Goal: Task Accomplishment & Management: Manage account settings

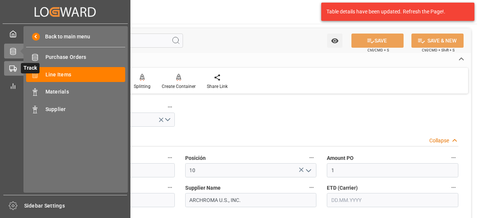
scroll to position [173, 0]
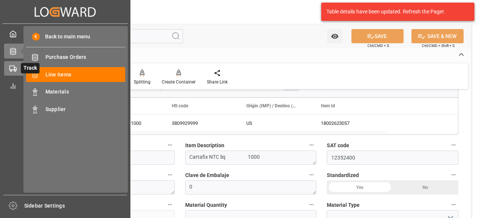
click at [10, 67] on icon at bounding box center [12, 68] width 7 height 7
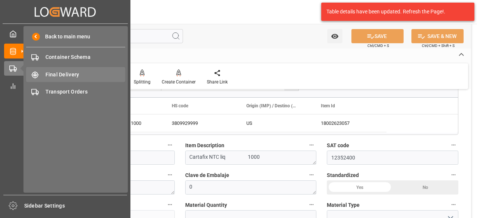
click at [75, 74] on span "Final Delivery" at bounding box center [85, 75] width 80 height 8
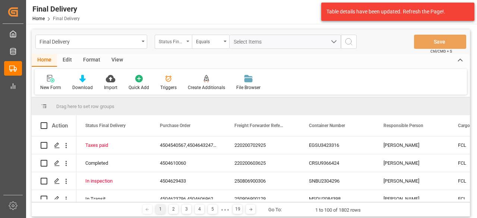
click at [190, 36] on div "Status Final Delivery" at bounding box center [173, 42] width 37 height 14
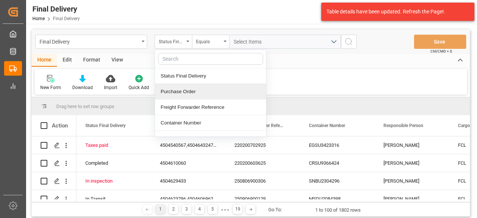
click at [211, 90] on div "Purchase Order" at bounding box center [210, 92] width 111 height 16
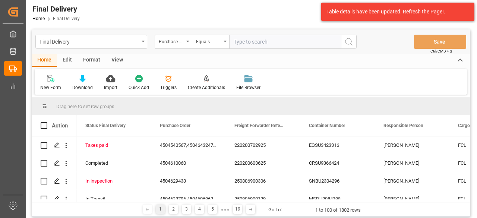
type input "4504638429"
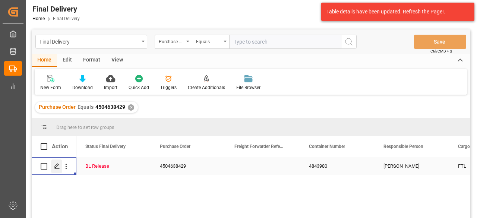
click at [58, 168] on icon "Press SPACE to select this row." at bounding box center [57, 166] width 6 height 6
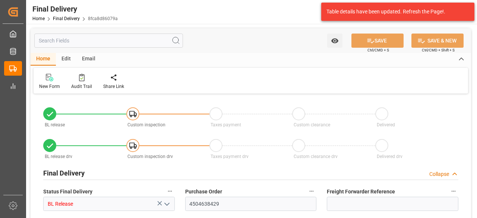
type input "06.08.2025"
click at [437, 183] on div "Final Delivery Collapse" at bounding box center [251, 173] width 426 height 21
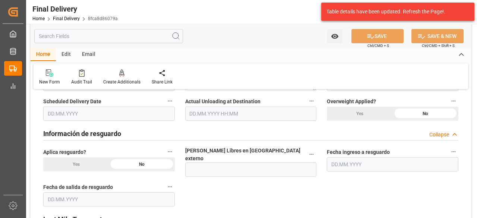
scroll to position [348, 0]
click at [438, 136] on div "Collapse" at bounding box center [439, 136] width 20 height 8
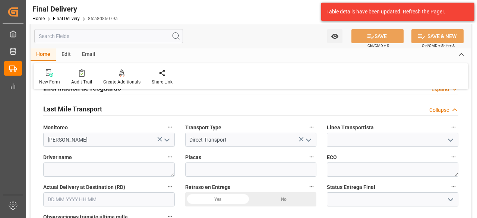
scroll to position [395, 0]
click at [309, 139] on polyline "open menu" at bounding box center [308, 139] width 4 height 2
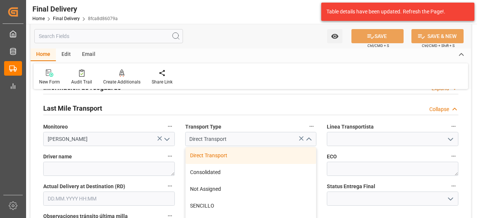
click at [309, 139] on icon "close menu" at bounding box center [308, 139] width 9 height 9
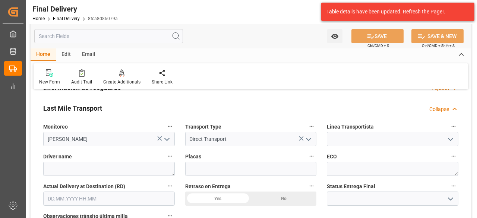
click at [452, 144] on button "open menu" at bounding box center [449, 139] width 11 height 12
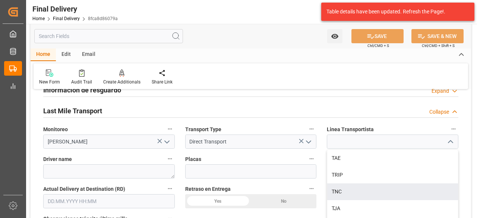
scroll to position [391, 0]
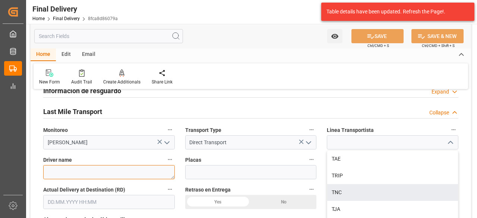
click at [105, 171] on textarea at bounding box center [109, 172] width 132 height 14
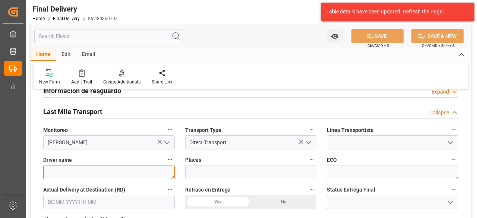
paste textarea "JAVIER BAUTISTA HEREDIA"
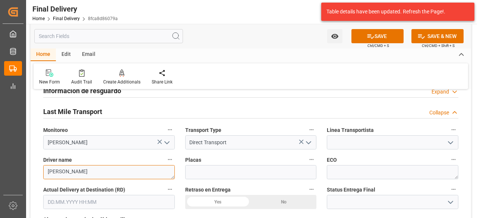
type textarea "JAVIER BAUTISTA HEREDIA"
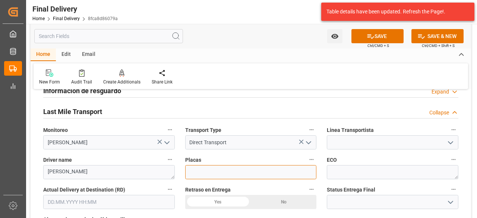
click at [244, 170] on input at bounding box center [251, 172] width 132 height 14
paste input "250YJ9"
type input "250YJ9"
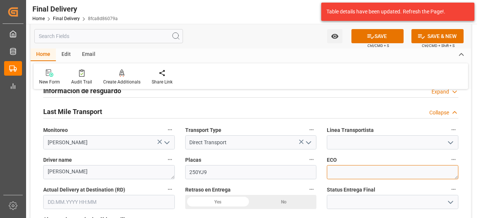
click at [348, 167] on textarea at bounding box center [393, 172] width 132 height 14
paste textarea "CS258020"
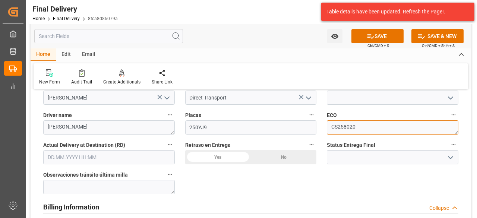
scroll to position [436, 0]
type textarea "CS258020"
click at [107, 157] on input "text" at bounding box center [109, 157] width 132 height 14
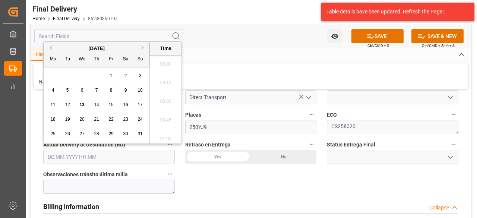
scroll to position [1493, 0]
click at [83, 104] on span "13" at bounding box center [81, 104] width 5 height 5
click at [168, 87] on li "10:45" at bounding box center [166, 87] width 32 height 19
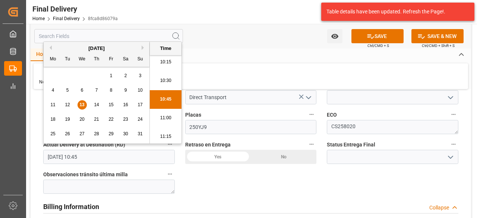
click at [119, 157] on input "13.08.2025 10:45" at bounding box center [109, 157] width 132 height 14
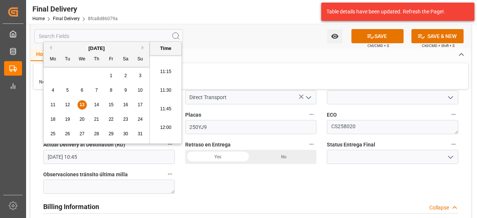
scroll to position [832, 0]
click at [165, 107] on li "11:45" at bounding box center [166, 108] width 32 height 19
type input "13.08.2025 11:45"
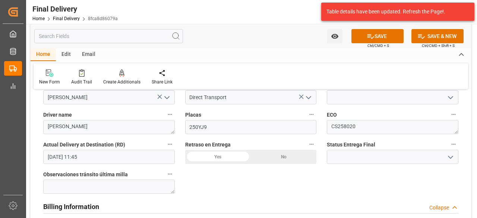
click at [446, 156] on icon "open menu" at bounding box center [450, 157] width 9 height 9
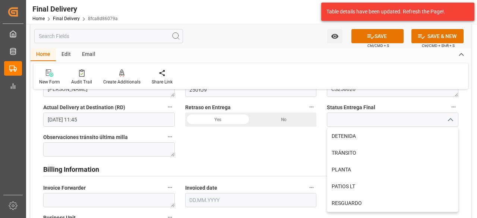
scroll to position [476, 0]
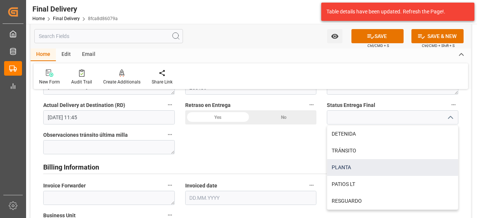
click at [349, 162] on div "PLANTA" at bounding box center [392, 167] width 131 height 17
type input "PLANTA"
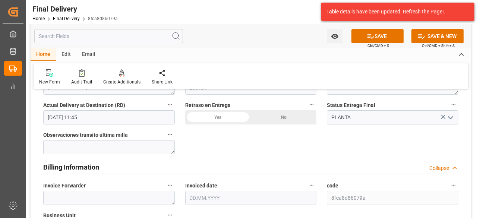
click at [390, 37] on button "SAVE" at bounding box center [377, 36] width 52 height 14
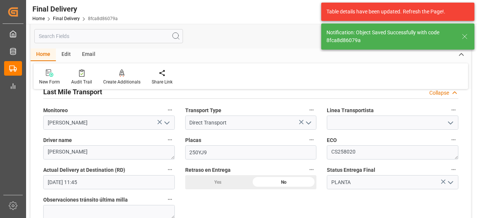
type textarea "1"
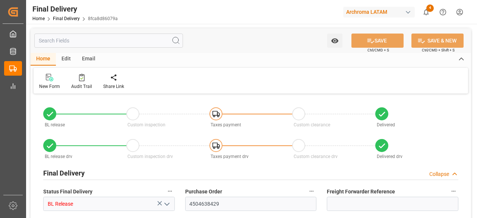
type input "06.08.2025"
type input "[DATE] 11:45"
click at [411, 12] on div "button" at bounding box center [407, 12] width 7 height 7
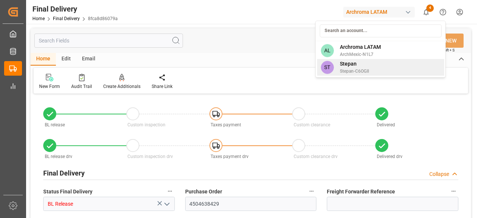
click at [373, 71] on div "ST Stepan Stepan-C6OGII" at bounding box center [380, 67] width 127 height 17
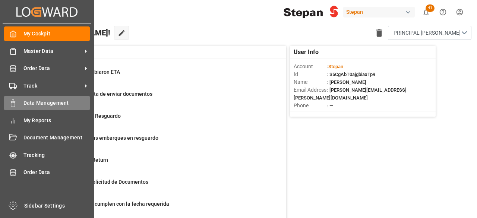
click at [37, 105] on span "Data Management" at bounding box center [56, 103] width 67 height 8
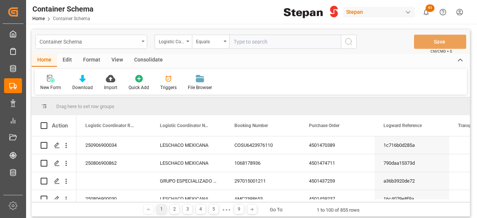
click at [131, 40] on div "Container Schema" at bounding box center [90, 41] width 100 height 9
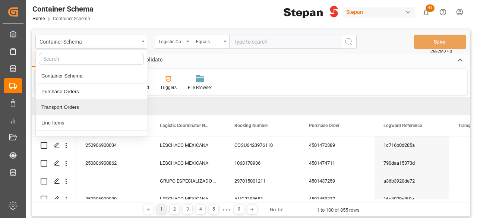
click at [79, 103] on div "Transport Orders" at bounding box center [91, 108] width 111 height 16
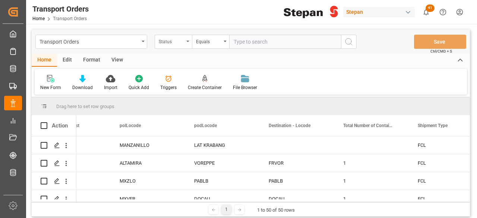
click at [184, 44] on div "Status" at bounding box center [173, 42] width 37 height 14
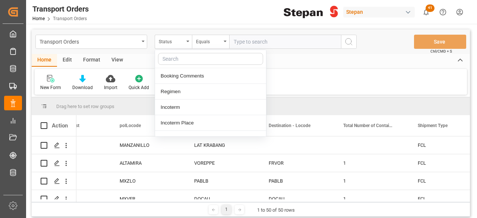
scroll to position [187, 0]
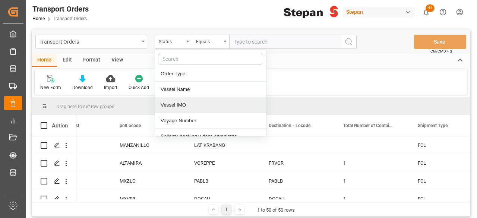
drag, startPoint x: 203, startPoint y: 107, endPoint x: 177, endPoint y: 105, distance: 25.4
click at [177, 105] on div "Vessel IMO" at bounding box center [210, 105] width 111 height 16
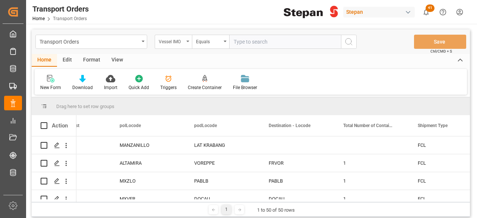
click at [175, 44] on div "Vessel IMO" at bounding box center [171, 41] width 25 height 9
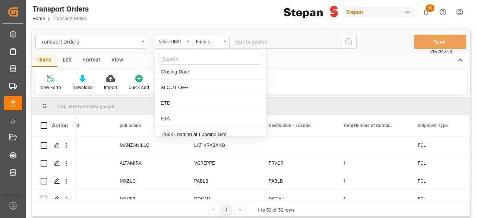
scroll to position [645, 0]
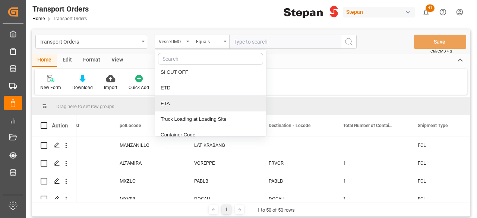
click at [179, 96] on div "ETA" at bounding box center [210, 104] width 111 height 16
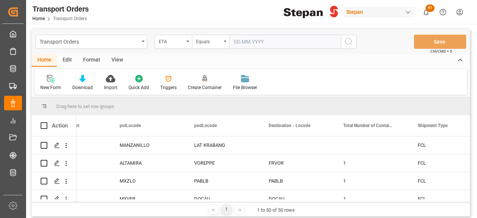
drag, startPoint x: 263, startPoint y: 34, endPoint x: 269, endPoint y: 42, distance: 9.8
click at [269, 42] on div "Transport Orders ETA Equals Save Ctrl/CMD + S" at bounding box center [251, 41] width 438 height 25
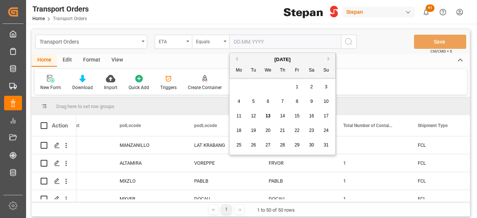
click at [269, 42] on input "text" at bounding box center [285, 42] width 112 height 14
click at [219, 42] on div "Equals" at bounding box center [208, 41] width 25 height 9
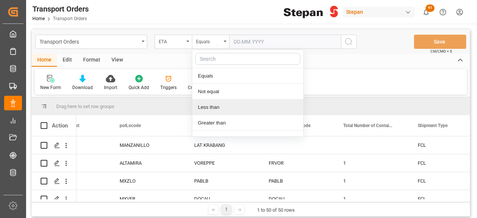
click at [227, 101] on div "Less than" at bounding box center [247, 108] width 111 height 16
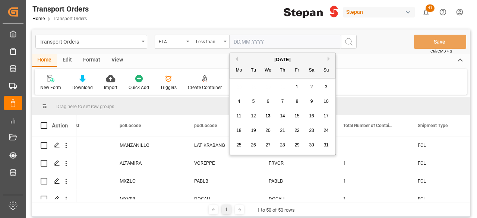
click at [256, 44] on input "text" at bounding box center [285, 42] width 112 height 14
click at [236, 60] on button "Previous Month" at bounding box center [235, 59] width 4 height 4
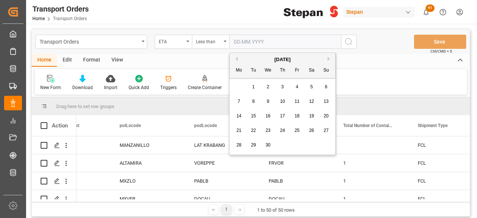
click at [236, 60] on button "Previous Month" at bounding box center [235, 59] width 4 height 4
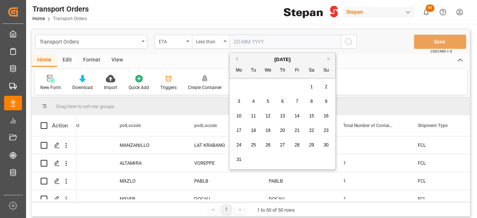
click at [236, 60] on button "Previous Month" at bounding box center [235, 59] width 4 height 4
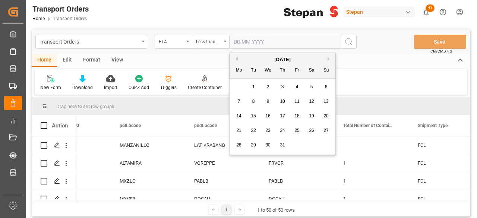
click at [326, 58] on div "October 2024" at bounding box center [283, 59] width 106 height 7
click at [328, 59] on button "Next Month" at bounding box center [330, 59] width 4 height 4
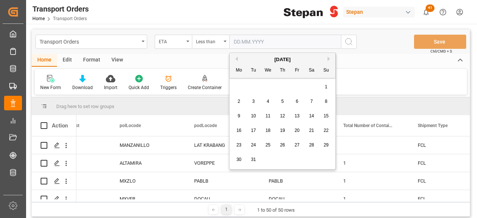
click at [328, 59] on button "Next Month" at bounding box center [330, 59] width 4 height 4
click at [269, 88] on div "1" at bounding box center [267, 87] width 9 height 9
type input "01.01.2025"
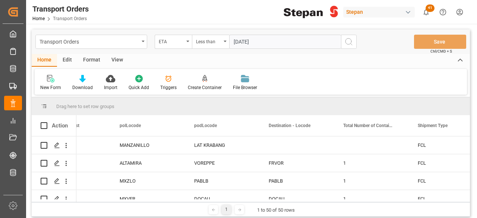
click at [351, 42] on circle "search button" at bounding box center [348, 41] width 6 height 6
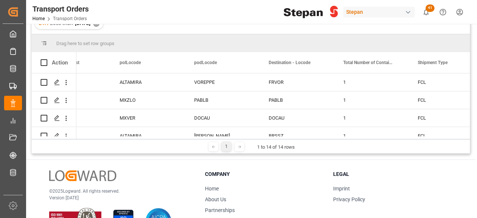
scroll to position [80, 0]
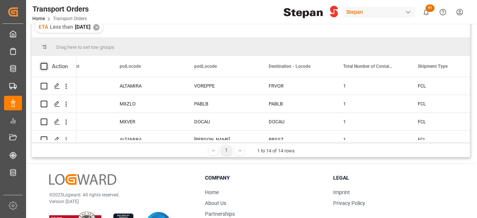
click at [44, 64] on span at bounding box center [44, 66] width 7 height 7
click at [46, 63] on input "checkbox" at bounding box center [46, 63] width 0 height 0
checkbox input "true"
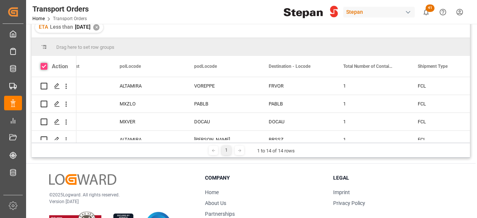
checkbox input "true"
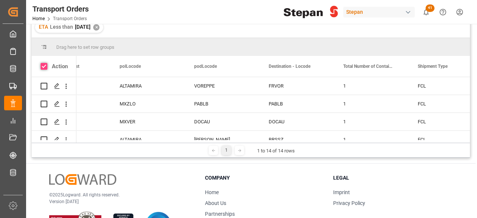
checkbox input "true"
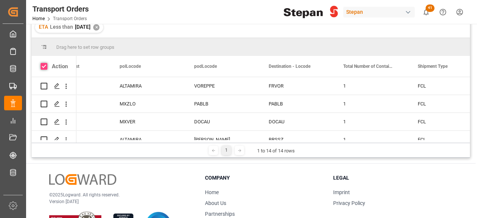
checkbox input "true"
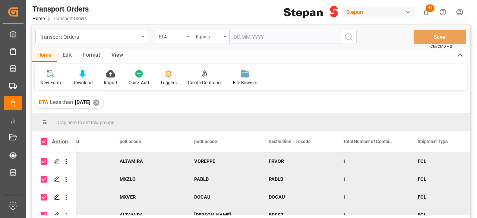
scroll to position [4, 0]
click at [92, 55] on div "Format" at bounding box center [92, 56] width 28 height 13
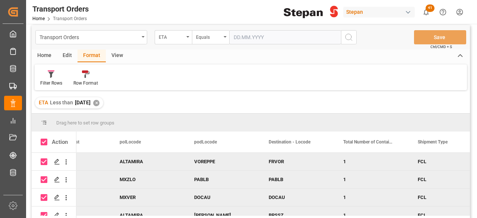
click at [67, 55] on div "Edit" at bounding box center [67, 56] width 20 height 13
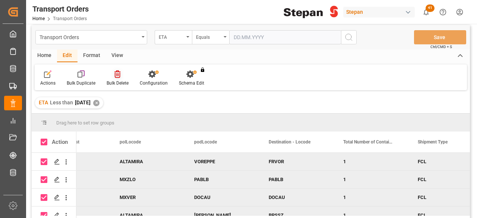
click at [123, 80] on div "Bulk Delete" at bounding box center [118, 83] width 22 height 7
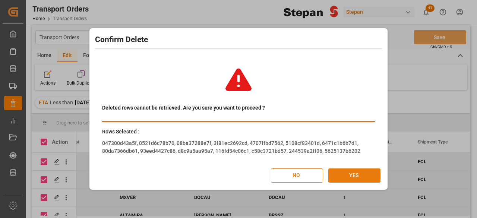
click at [353, 173] on button "YES" at bounding box center [354, 175] width 52 height 14
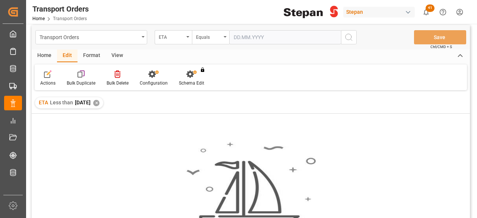
click at [100, 102] on div "✕" at bounding box center [96, 103] width 6 height 6
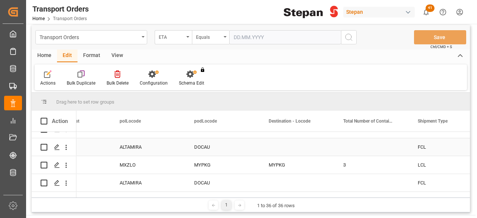
scroll to position [10, 0]
click at [41, 52] on div "Home" at bounding box center [44, 56] width 25 height 13
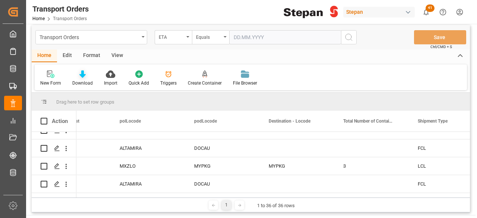
click at [86, 75] on div at bounding box center [82, 74] width 20 height 8
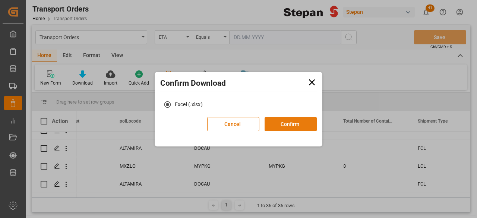
click at [300, 128] on button "Confirm" at bounding box center [291, 124] width 52 height 14
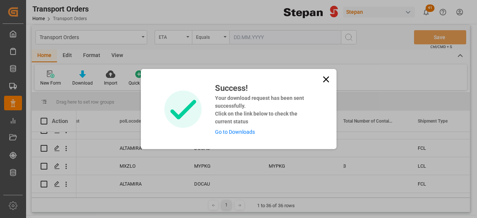
click at [324, 82] on icon at bounding box center [326, 79] width 10 height 10
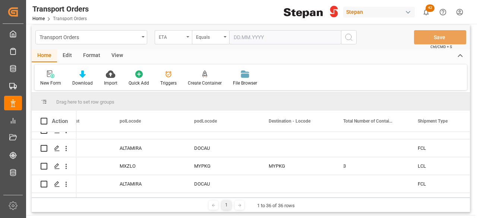
click at [184, 40] on div "ETA" at bounding box center [173, 37] width 37 height 14
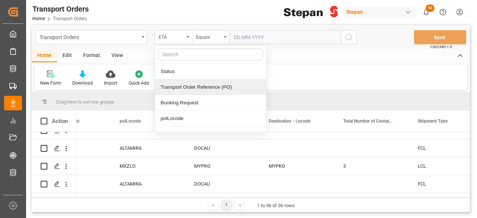
click at [208, 86] on div "Transport Order Reference (PO)" at bounding box center [210, 87] width 111 height 16
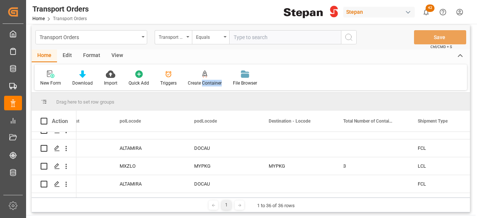
click at [208, 86] on div "Create Container" at bounding box center [205, 83] width 34 height 7
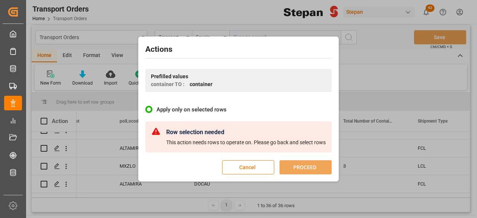
click at [254, 167] on button "Cancel" at bounding box center [248, 167] width 52 height 14
click at [254, 167] on div "MYPKG" at bounding box center [222, 166] width 75 height 18
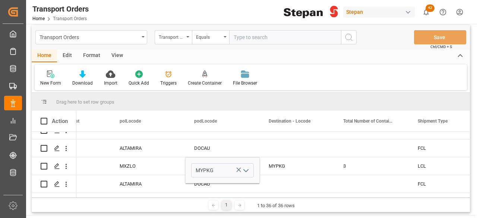
click at [259, 35] on input "text" at bounding box center [285, 37] width 112 height 14
paste input "4540129785"
type input "4540129785"
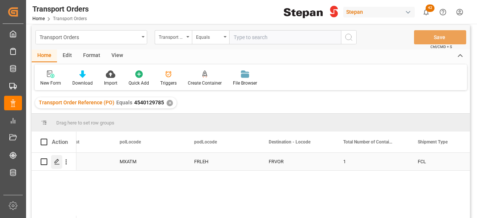
click at [60, 164] on div "Press SPACE to select this row." at bounding box center [56, 162] width 11 height 14
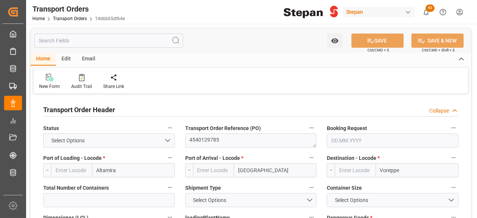
type input "MXATM"
type input "FRLEH"
type input "FRVOR"
type input "1"
type input "9306172"
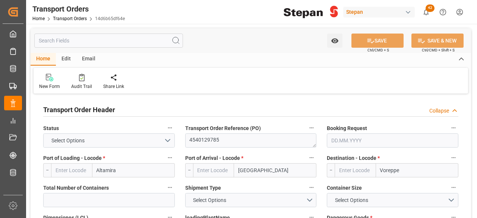
type input "16326"
type input "17342"
type input "250806940035"
type input "Hapag [PERSON_NAME]"
type input "Hapag [PERSON_NAME] Aktiengesellschaft"
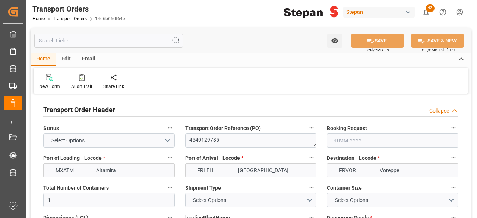
type input "03.07.2025"
type input "08.07.2025"
type input "18.07.2025"
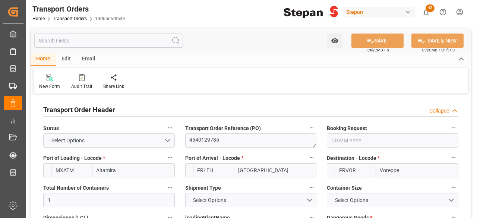
type input "23.07.2025 00:00"
type input "21.07.2025 00:00"
type input "26.07.2025"
type input "26.08.2025"
type input "18.07.2025"
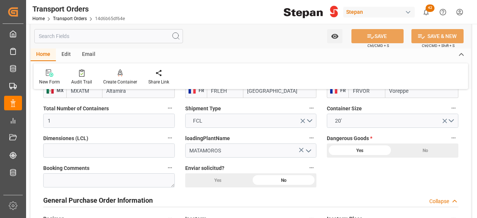
scroll to position [78, 0]
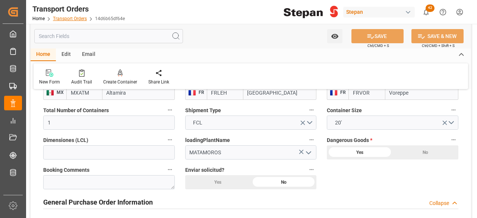
click at [75, 18] on link "Transport Orders" at bounding box center [70, 18] width 34 height 5
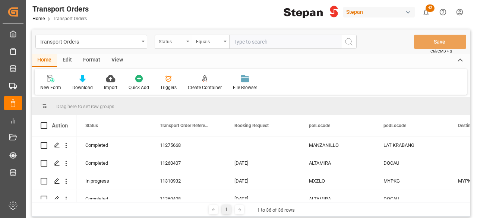
click at [186, 41] on div "Status" at bounding box center [173, 42] width 37 height 14
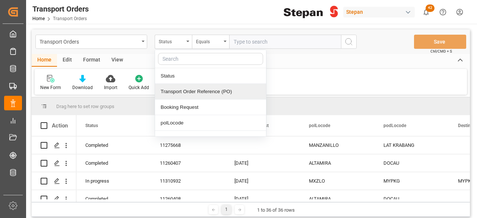
click at [220, 88] on div "Transport Order Reference (PO)" at bounding box center [210, 92] width 111 height 16
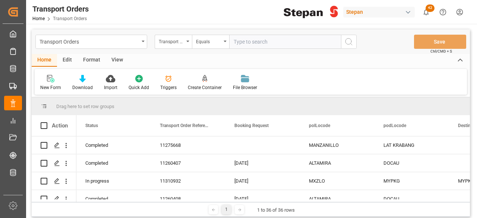
click at [260, 41] on input "text" at bounding box center [285, 42] width 112 height 14
paste input "4501473297"
type input "4501473297"
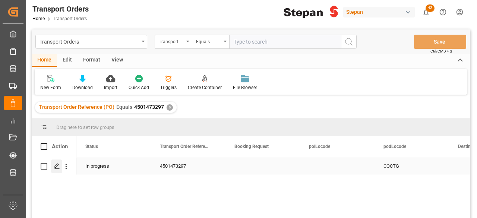
click at [51, 161] on div "Press SPACE to select this row." at bounding box center [56, 166] width 11 height 14
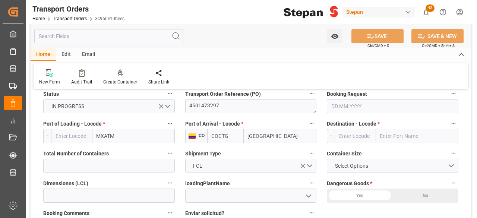
scroll to position [34, 0]
click at [385, 103] on body "Created by potrace 1.15, written by Peter Selinger 2001-2017 Created by potrace…" at bounding box center [238, 109] width 477 height 218
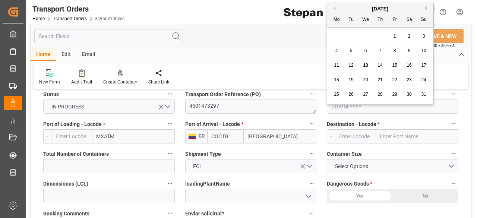
click at [334, 9] on button "Previous Month" at bounding box center [333, 8] width 4 height 4
click at [382, 35] on div "3" at bounding box center [380, 36] width 9 height 9
type input "03.07.2025"
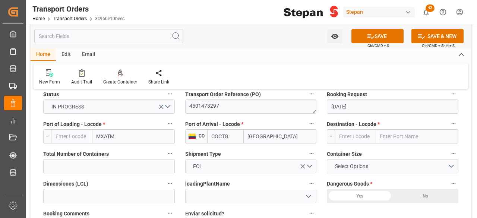
click at [401, 139] on input "text" at bounding box center [417, 136] width 82 height 14
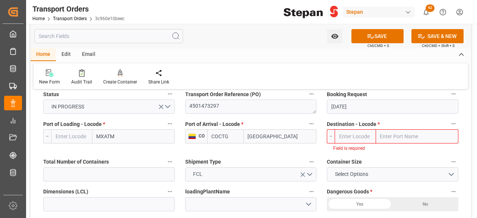
click at [108, 117] on div "Port of Loading - Locode * -- MXATM" at bounding box center [109, 135] width 142 height 38
click at [392, 135] on input "text" at bounding box center [417, 136] width 82 height 14
click at [130, 137] on input "MXATM" at bounding box center [133, 136] width 82 height 14
type input "M"
type input "altamira"
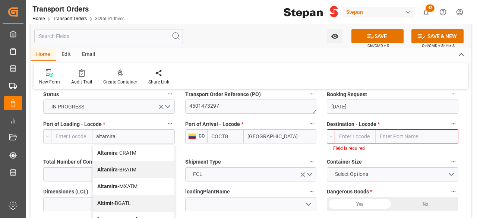
click at [135, 184] on span "Altamira - MXATM" at bounding box center [117, 186] width 40 height 6
type input "MXATM"
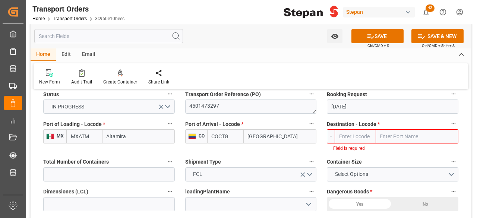
type input "Altamira"
click at [432, 133] on input "text" at bounding box center [417, 136] width 82 height 14
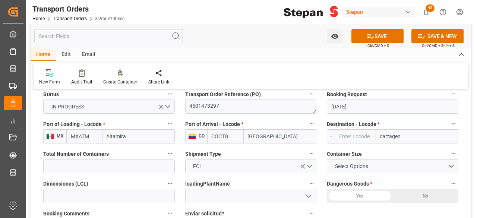
type input "cartagena"
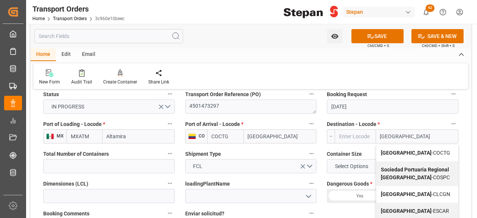
click at [398, 152] on b "[GEOGRAPHIC_DATA]" at bounding box center [406, 153] width 51 height 6
type input "COCTG"
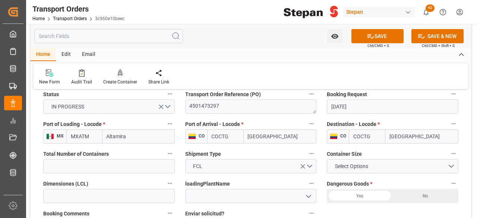
type input "[GEOGRAPHIC_DATA]"
click at [120, 168] on input "text" at bounding box center [109, 166] width 132 height 14
type input "1"
click at [439, 165] on button "Select Options" at bounding box center [393, 166] width 132 height 14
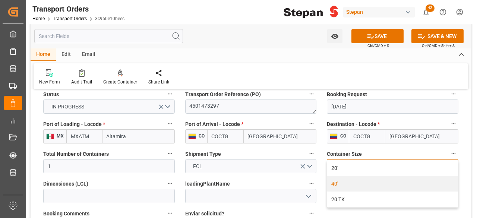
click at [353, 184] on div "40'" at bounding box center [392, 184] width 131 height 16
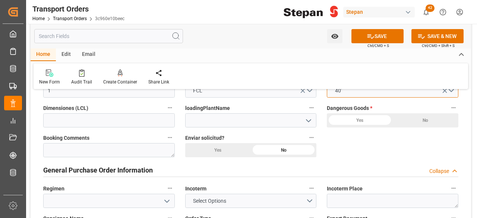
scroll to position [110, 0]
click at [307, 123] on icon "open menu" at bounding box center [308, 120] width 9 height 9
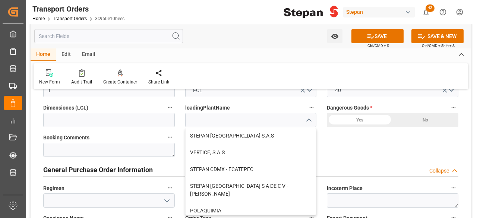
scroll to position [193, 0]
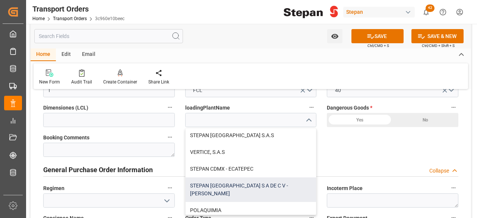
click at [284, 180] on div "STEPAN MEXICO S A DE C V - MATAMOROS" at bounding box center [251, 189] width 131 height 25
type input "STEPAN MEXICO S A DE C V - MATAMOROS"
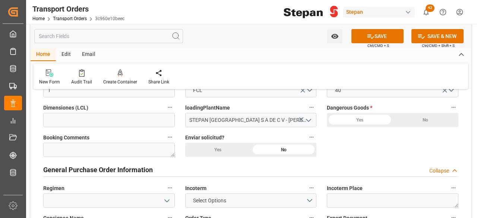
click at [356, 118] on div "Yes" at bounding box center [360, 120] width 66 height 14
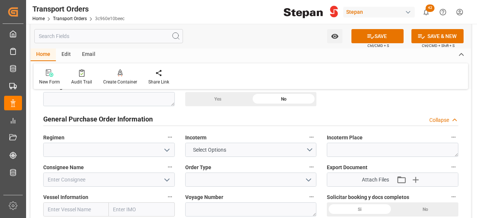
scroll to position [161, 0]
click at [167, 147] on icon "open menu" at bounding box center [166, 149] width 9 height 9
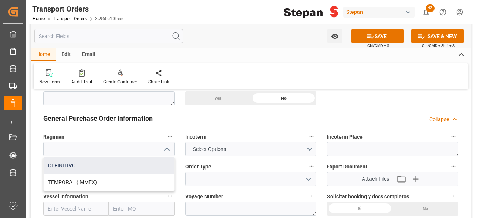
click at [113, 163] on div "DEFINITIVO" at bounding box center [109, 165] width 131 height 17
type input "DEFINITIVO"
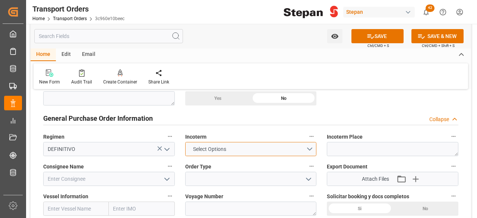
click at [305, 147] on button "Select Options" at bounding box center [251, 149] width 132 height 14
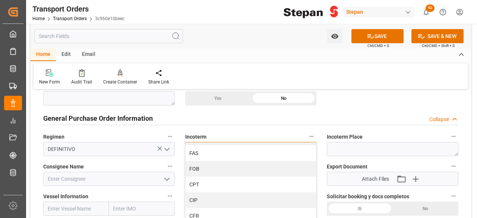
scroll to position [33, 0]
click at [230, 180] on div "CPT" at bounding box center [251, 181] width 131 height 16
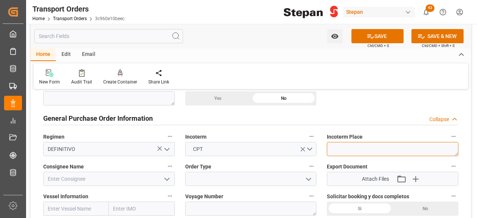
click at [357, 147] on textarea at bounding box center [393, 149] width 132 height 14
type textarea "[GEOGRAPHIC_DATA]"
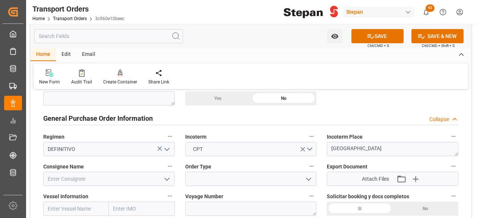
click at [166, 178] on icon "open menu" at bounding box center [166, 179] width 9 height 9
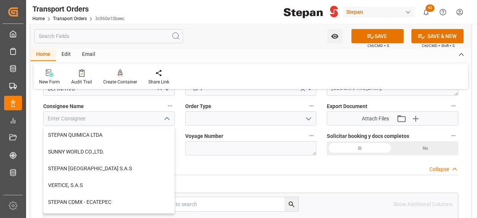
scroll to position [159, 0]
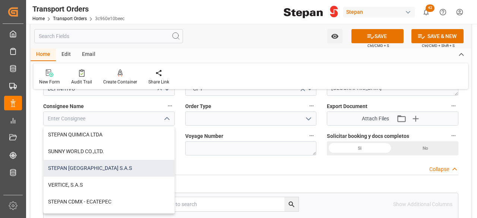
click at [95, 164] on div "STEPAN [GEOGRAPHIC_DATA] S.A.S" at bounding box center [109, 168] width 131 height 17
type input "STEPAN [GEOGRAPHIC_DATA] S.A.S"
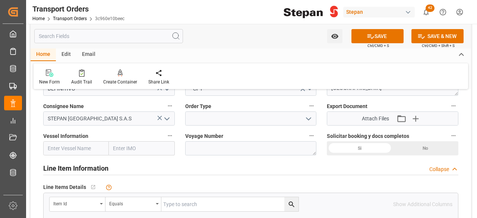
click at [309, 120] on icon "open menu" at bounding box center [308, 118] width 9 height 9
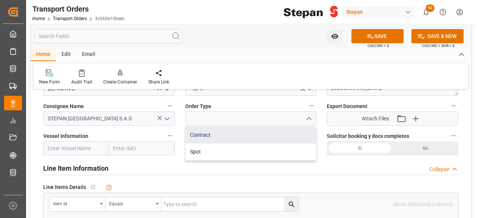
click at [231, 134] on div "Contract" at bounding box center [251, 135] width 131 height 17
type input "Contract"
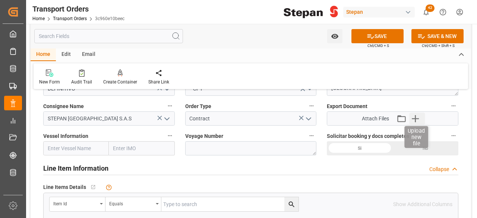
click at [415, 117] on icon "button" at bounding box center [415, 119] width 12 height 12
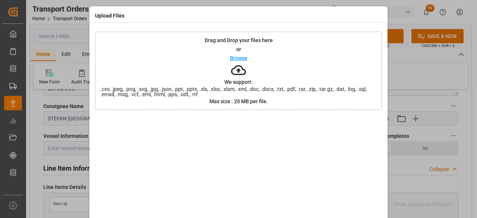
click at [239, 59] on p "Browse" at bounding box center [239, 58] width 18 height 5
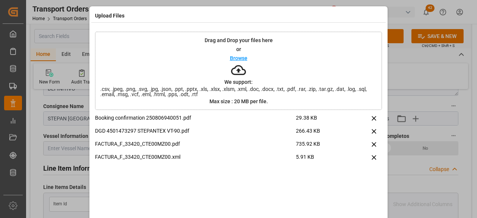
scroll to position [33, 0]
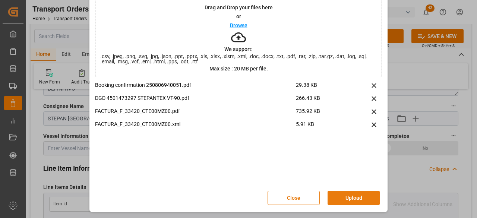
click at [356, 193] on button "Upload" at bounding box center [354, 198] width 52 height 14
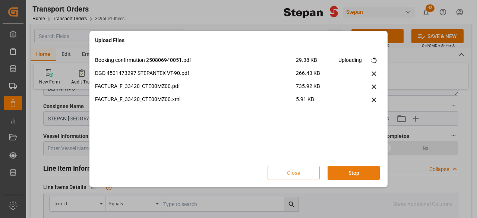
scroll to position [0, 0]
click at [356, 193] on div "Upload Files Booking confirmation 250806940051.pdf 29.38 KB Success DGD 4501473…" at bounding box center [238, 109] width 477 height 218
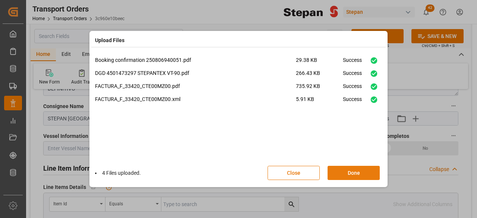
click at [341, 172] on button "Done" at bounding box center [354, 173] width 52 height 14
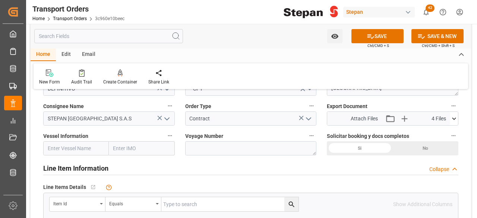
click at [91, 152] on input "text" at bounding box center [76, 148] width 66 height 14
paste input "PROTOSTAR"
click at [76, 164] on span "Protostar N - 9360257" at bounding box center [73, 165] width 50 height 6
type input "Protostar N"
type input "9360257"
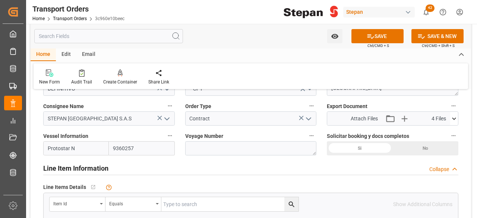
type input "Protostar N"
click at [244, 147] on textarea at bounding box center [251, 148] width 132 height 14
paste textarea "2531S"
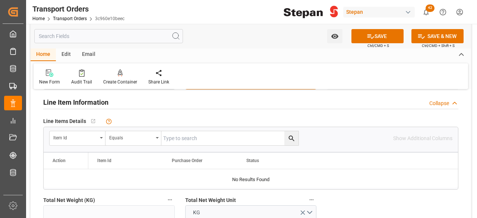
scroll to position [289, 0]
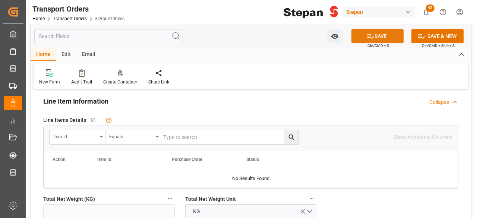
type textarea "2531S"
click at [378, 32] on button "SAVE" at bounding box center [377, 36] width 52 height 14
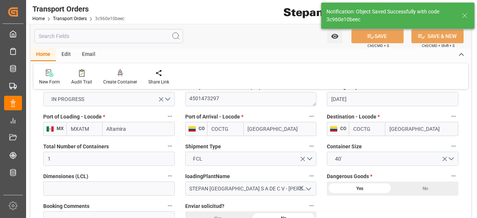
scroll to position [0, 0]
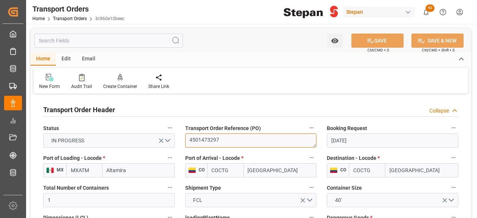
click at [201, 137] on textarea "4501473297" at bounding box center [251, 140] width 132 height 14
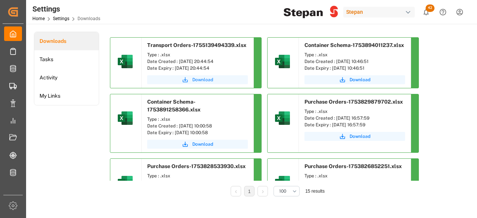
click at [209, 79] on span "Download" at bounding box center [202, 79] width 21 height 7
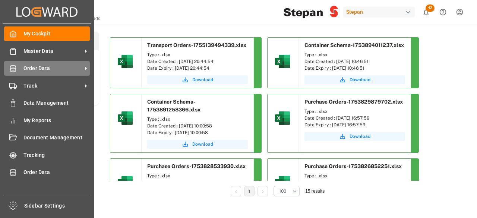
click at [26, 65] on span "Order Data" at bounding box center [52, 68] width 59 height 8
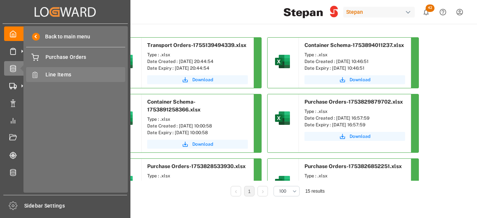
click at [53, 75] on span "Line Items" at bounding box center [85, 75] width 80 height 8
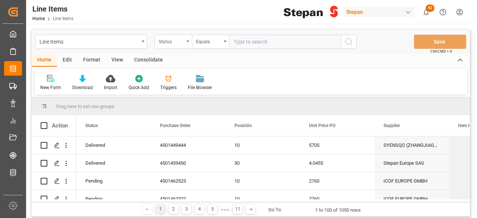
click at [187, 41] on icon "open menu" at bounding box center [187, 41] width 3 height 1
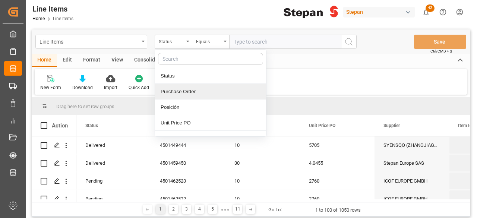
click at [209, 89] on div "Purchase Order" at bounding box center [210, 92] width 111 height 16
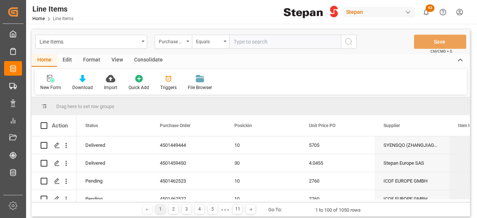
click at [236, 41] on input "text" at bounding box center [285, 42] width 112 height 14
paste input "4501473297"
type input "4501473297"
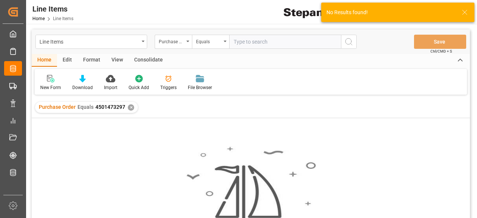
click at [130, 107] on div "✕" at bounding box center [131, 107] width 6 height 6
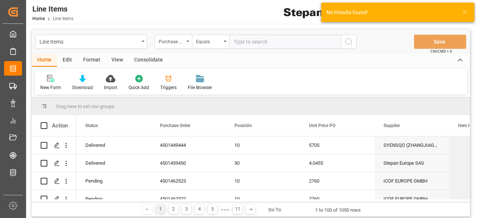
click at [48, 83] on div "New Form" at bounding box center [51, 83] width 32 height 16
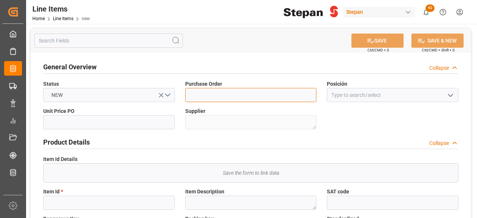
click at [214, 95] on input at bounding box center [251, 95] width 132 height 14
paste input "4501473297"
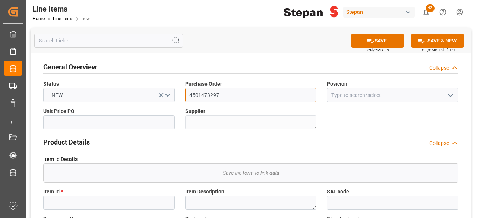
type input "4501473297"
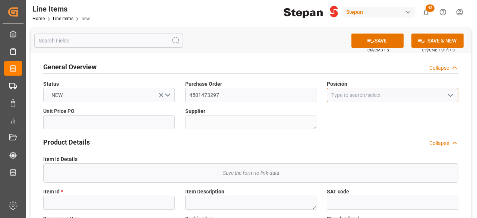
drag, startPoint x: 445, startPoint y: 102, endPoint x: 449, endPoint y: 96, distance: 7.0
click at [449, 96] on div "Posición" at bounding box center [393, 91] width 142 height 27
click at [449, 96] on icon "open menu" at bounding box center [450, 95] width 9 height 9
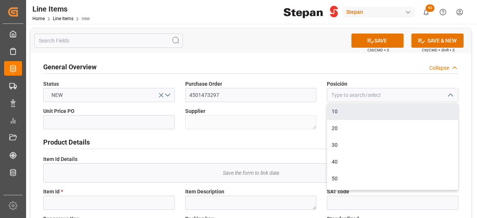
click at [361, 117] on div "10" at bounding box center [392, 111] width 131 height 17
type input "10"
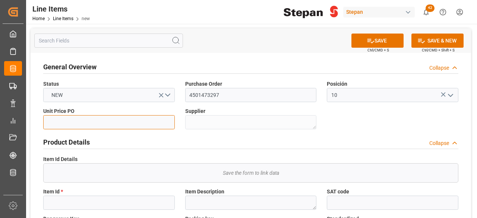
click at [146, 121] on input "text" at bounding box center [109, 122] width 132 height 14
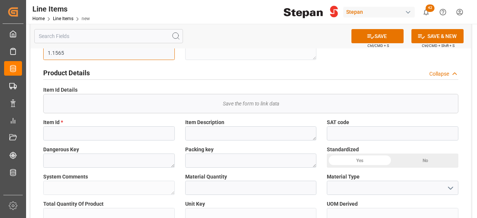
scroll to position [78, 0]
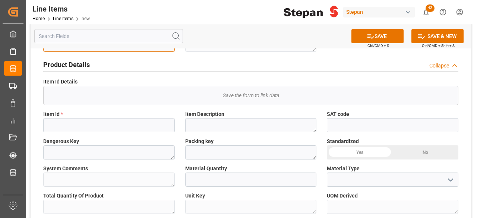
type input "1.1565"
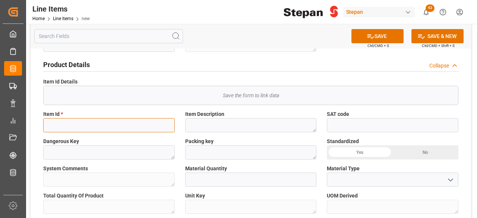
click at [120, 129] on input at bounding box center [109, 125] width 132 height 14
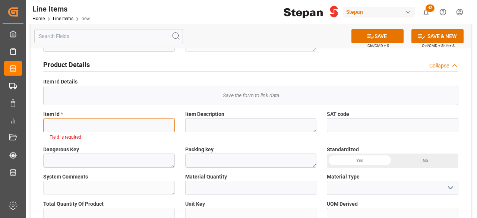
paste input "1062310"
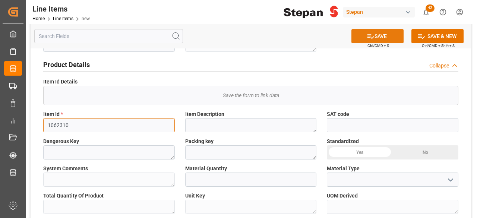
type input "1062310"
click at [391, 31] on button "SAVE" at bounding box center [377, 36] width 52 height 14
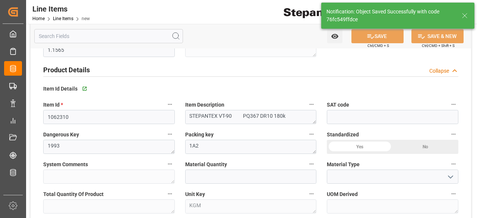
type textarea "STEPANTEX VT-90 PQ367 DR10 180k"
type textarea "1993"
type textarea "1A2"
type textarea "KGM"
type input "76fc549ffdce"
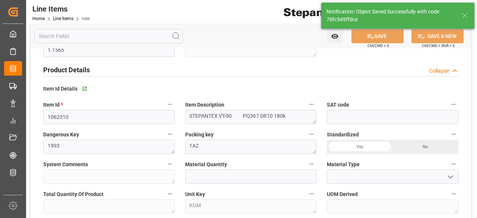
type input "12161900"
type input "14.08.2025 02:59"
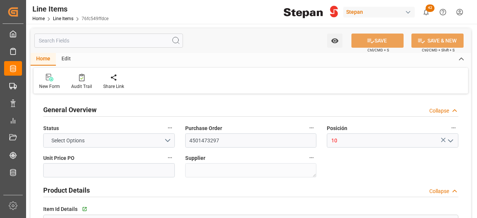
type input "1.1565"
type input "12161900"
type input "14.08.2025 02:59"
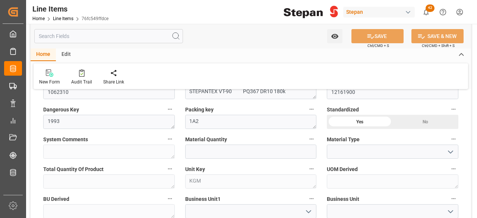
scroll to position [232, 0]
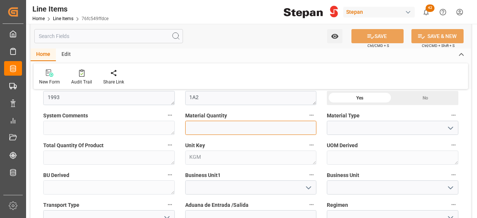
click at [237, 121] on input "text" at bounding box center [251, 128] width 132 height 14
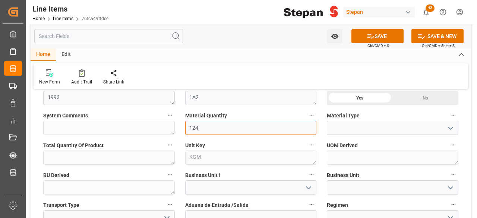
type input "124"
click at [445, 126] on button "open menu" at bounding box center [449, 128] width 11 height 12
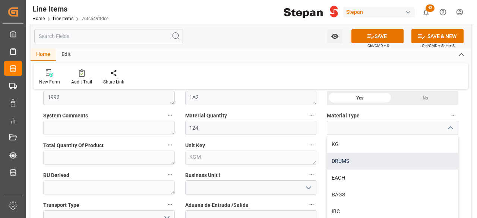
click at [355, 158] on div "DRUMS" at bounding box center [392, 161] width 131 height 17
type input "DRUMS"
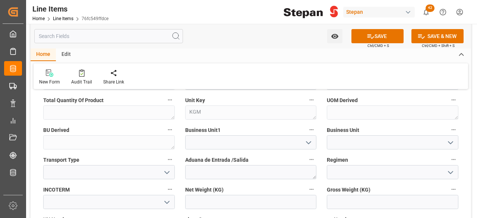
scroll to position [278, 0]
click at [314, 139] on input at bounding box center [251, 142] width 132 height 14
click at [309, 140] on icon "open menu" at bounding box center [308, 142] width 9 height 9
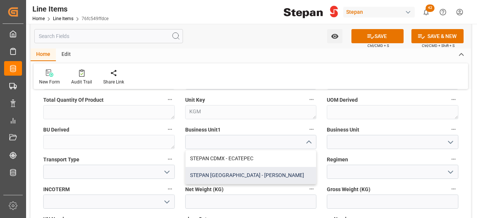
click at [272, 173] on div "STEPAN [GEOGRAPHIC_DATA] - [PERSON_NAME]" at bounding box center [251, 175] width 131 height 17
type input "STEPAN [GEOGRAPHIC_DATA] - [PERSON_NAME]"
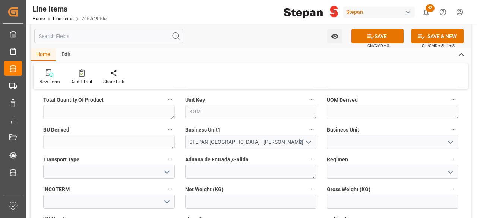
click at [449, 139] on icon "open menu" at bounding box center [450, 142] width 9 height 9
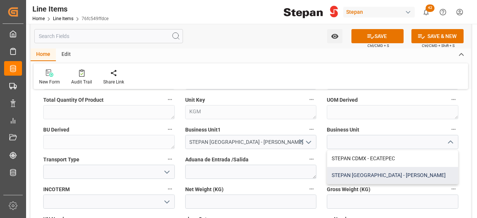
click at [401, 174] on div "STEPAN [GEOGRAPHIC_DATA] - [PERSON_NAME]" at bounding box center [392, 175] width 131 height 17
type input "STEPAN [GEOGRAPHIC_DATA] - [PERSON_NAME]"
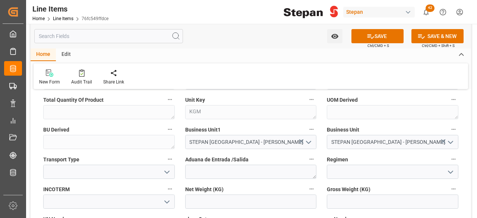
scroll to position [310, 0]
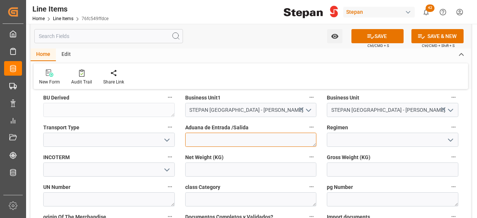
click at [279, 140] on textarea at bounding box center [251, 140] width 132 height 14
type textarea "ALTAMIRA"
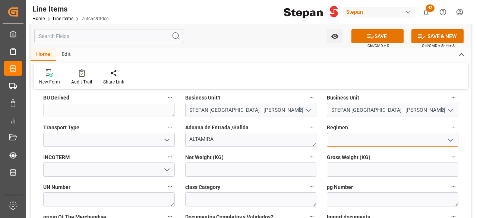
click at [366, 143] on input at bounding box center [393, 140] width 132 height 14
click at [451, 139] on icon "open menu" at bounding box center [450, 140] width 9 height 9
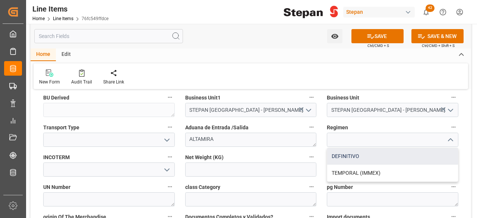
click at [360, 159] on div "DEFINITIVO" at bounding box center [392, 156] width 131 height 17
type input "DEFINITIVO"
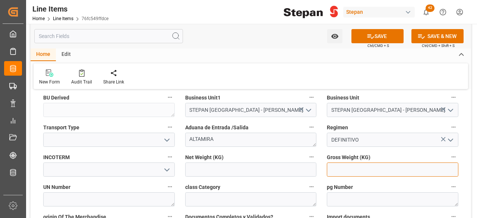
click at [351, 169] on input "text" at bounding box center [393, 169] width 132 height 14
type input "24696"
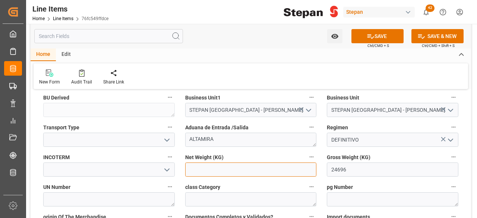
click at [296, 168] on input "text" at bounding box center [251, 169] width 132 height 14
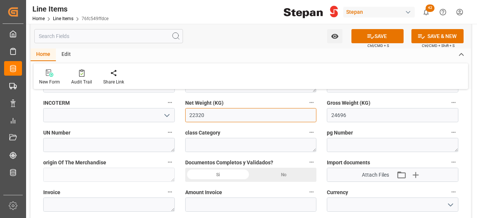
scroll to position [368, 0]
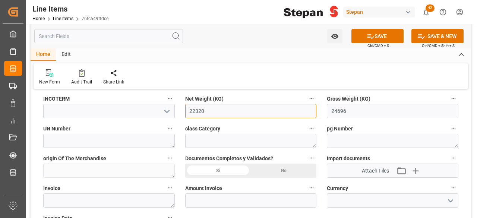
type input "22320"
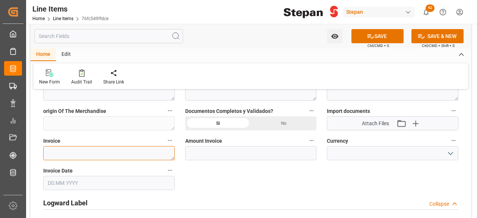
click at [127, 151] on textarea at bounding box center [109, 153] width 132 height 14
paste textarea "F 0033420"
click at [120, 152] on textarea "F 0033420" at bounding box center [109, 153] width 132 height 14
type textarea "F 0033420"
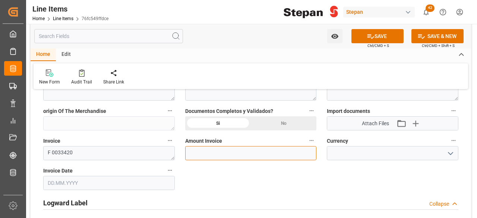
click at [229, 151] on input "text" at bounding box center [251, 153] width 132 height 14
type input "61732.18"
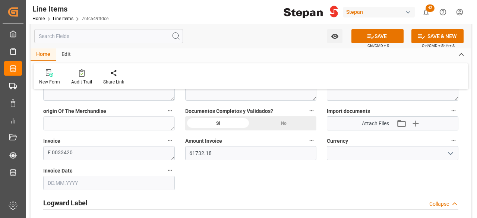
click at [450, 156] on icon "open menu" at bounding box center [450, 153] width 9 height 9
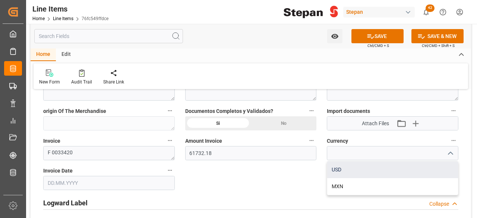
click at [381, 167] on div "USD" at bounding box center [392, 169] width 131 height 17
type input "USD"
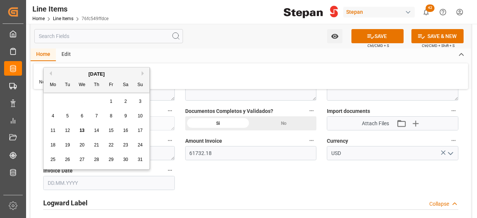
click at [79, 181] on input "text" at bounding box center [109, 183] width 132 height 14
click at [53, 72] on div "[DATE]" at bounding box center [97, 73] width 106 height 7
click at [51, 72] on button "Previous Month" at bounding box center [49, 73] width 4 height 4
click at [82, 146] on span "23" at bounding box center [81, 144] width 5 height 5
type input "23.07.2025"
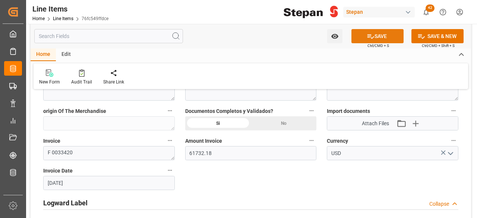
click at [387, 34] on button "SAVE" at bounding box center [377, 36] width 52 height 14
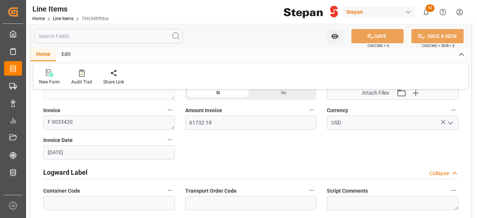
type textarea "124.0000 DRUMS"
type textarea "ALTAMIRA"
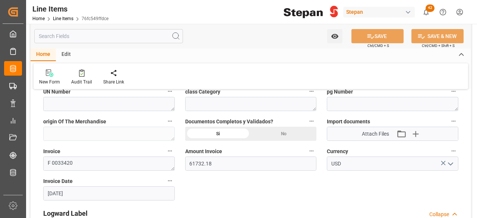
scroll to position [405, 0]
click at [418, 131] on icon "button" at bounding box center [415, 133] width 12 height 12
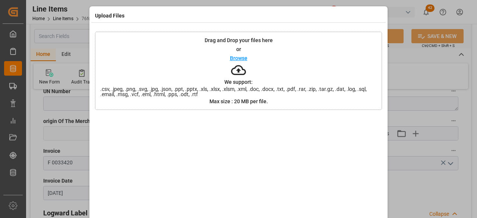
click at [239, 57] on p "Browse" at bounding box center [239, 58] width 18 height 5
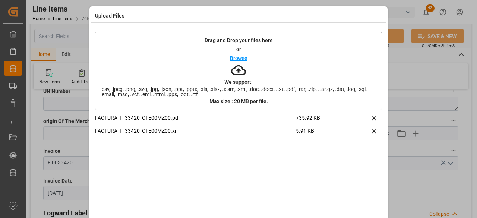
scroll to position [33, 0]
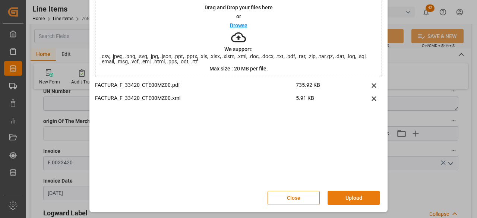
click at [354, 196] on button "Upload" at bounding box center [354, 198] width 52 height 14
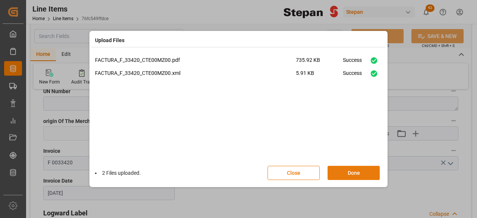
click at [357, 171] on button "Done" at bounding box center [354, 173] width 52 height 14
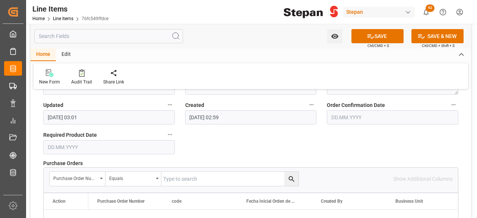
scroll to position [561, 0]
click at [361, 26] on div "Watch Option SAVE Ctrl/CMD + S SAVE & NEW Ctrl/CMD + Shift + S" at bounding box center [251, 36] width 440 height 25
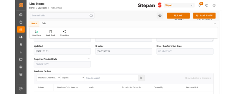
scroll to position [559, 0]
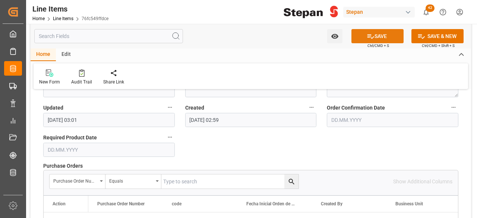
click at [367, 35] on icon at bounding box center [371, 36] width 8 height 8
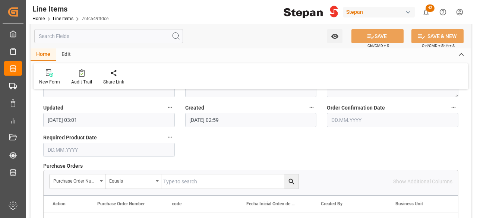
type input "14.08.2025 03:02"
click at [62, 17] on link "Line Items" at bounding box center [63, 18] width 20 height 5
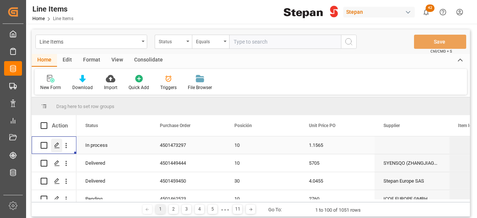
click at [56, 148] on line "Press SPACE to select this row." at bounding box center [57, 148] width 4 height 0
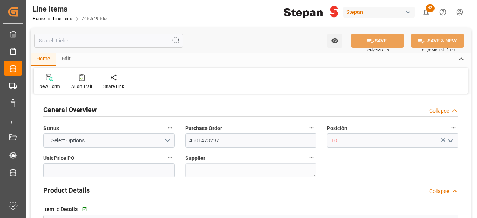
type input "1.1565"
type input "12161900"
type input "124"
type input "22320"
type input "24696"
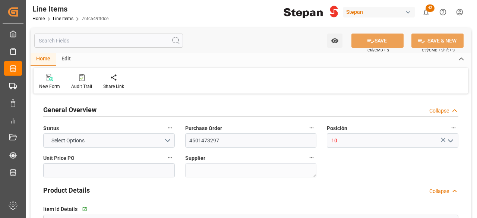
type input "61732.18"
type input "23.07.2025"
type input "14.08.2025 03:02"
type input "14.08.2025 02:59"
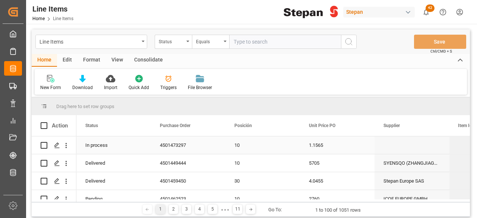
click at [43, 142] on input "Press Space to toggle row selection (unchecked)" at bounding box center [44, 145] width 7 height 7
checkbox input "true"
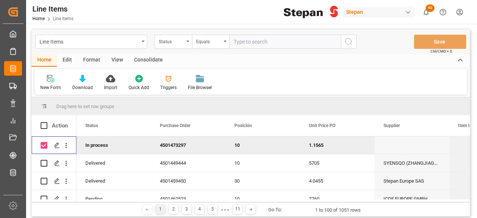
click at [162, 59] on div "Consolidate" at bounding box center [149, 60] width 40 height 13
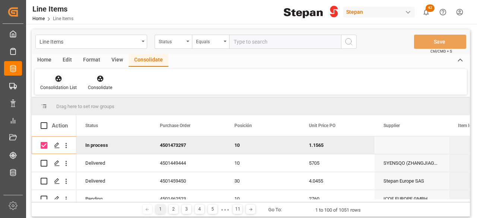
click at [66, 84] on div "Consolidation List" at bounding box center [59, 83] width 48 height 16
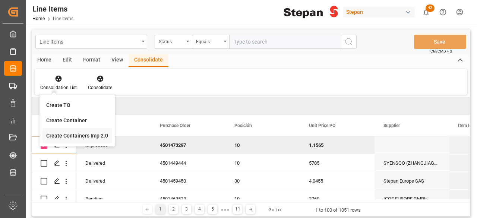
click at [89, 137] on div "Create Containers Imp 2.0" at bounding box center [77, 136] width 62 height 8
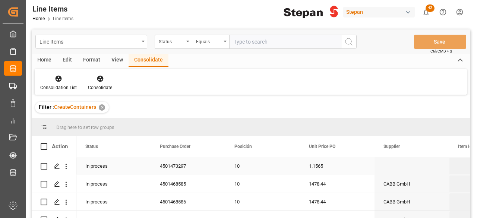
click at [41, 165] on input "Press Space to toggle row selection (unchecked)" at bounding box center [44, 166] width 7 height 7
checkbox input "true"
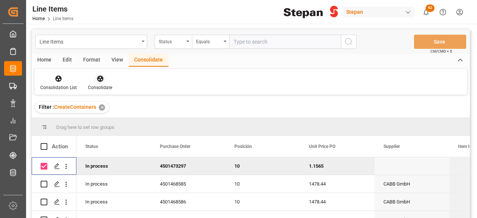
click at [100, 79] on icon at bounding box center [100, 79] width 6 height 6
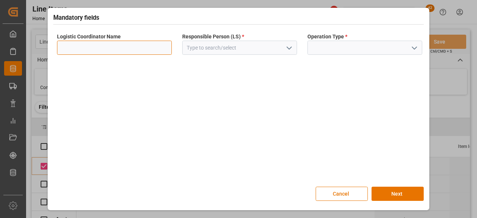
click at [149, 50] on input at bounding box center [114, 48] width 115 height 14
type input "LESCHACO MEXICANA"
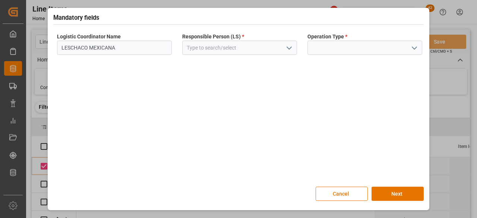
click at [288, 51] on icon "open menu" at bounding box center [289, 48] width 9 height 9
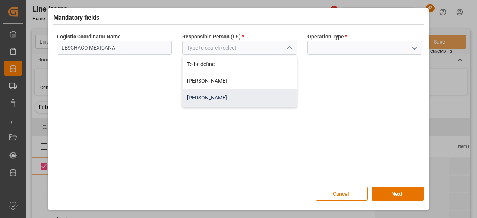
click at [246, 92] on div "[PERSON_NAME]" at bounding box center [240, 97] width 114 height 17
type input "[PERSON_NAME]"
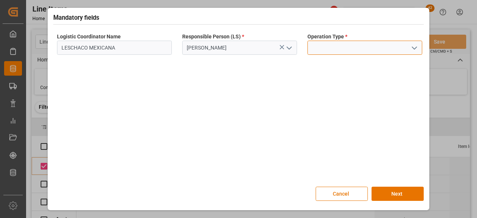
click at [420, 47] on input at bounding box center [364, 48] width 115 height 14
click at [412, 51] on icon "open menu" at bounding box center [414, 48] width 9 height 9
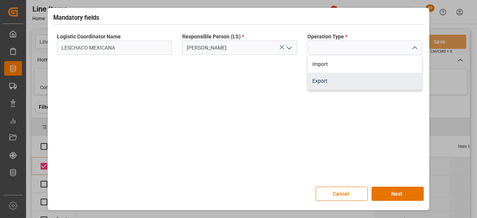
click at [335, 77] on div "Export" at bounding box center [365, 81] width 114 height 17
type input "Export"
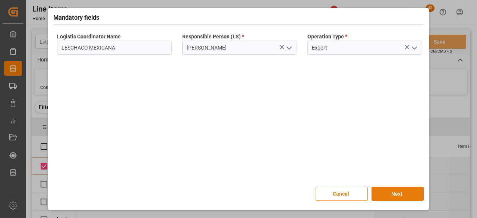
click at [399, 193] on button "Next" at bounding box center [398, 194] width 52 height 14
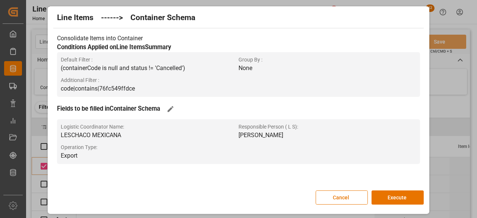
click at [399, 193] on button "Execute" at bounding box center [398, 197] width 52 height 14
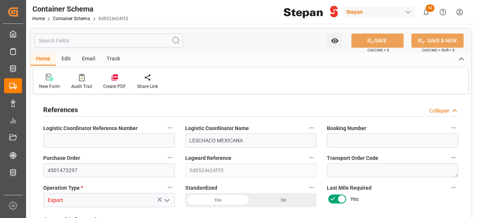
type input "1"
type input "22320"
type input "24696"
type input "[DATE] 03:04"
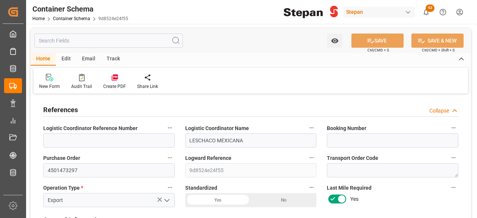
type input "[DATE]"
click at [109, 135] on input at bounding box center [109, 140] width 132 height 14
paste input "250806940051"
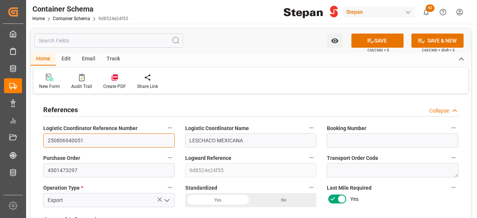
type input "250806940051"
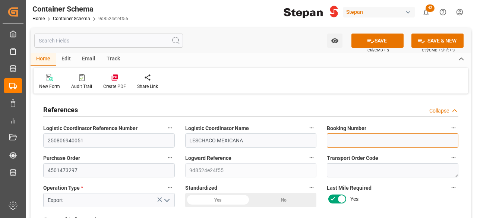
click at [367, 144] on input at bounding box center [393, 140] width 132 height 14
paste input "38235958"
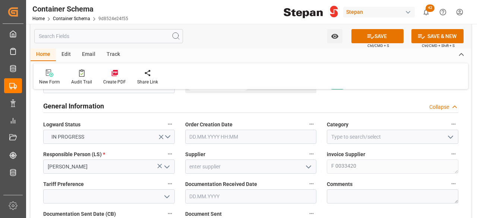
scroll to position [131, 0]
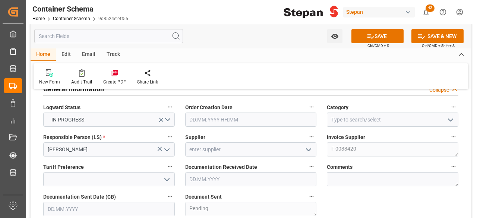
type input "38235958"
click at [232, 119] on input "text" at bounding box center [251, 120] width 132 height 14
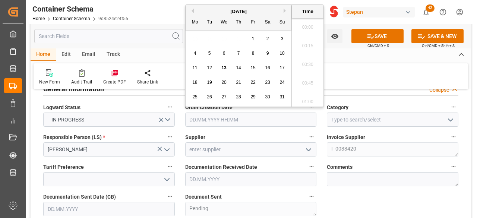
scroll to position [1530, 0]
click at [191, 9] on button "Previous Month" at bounding box center [191, 11] width 4 height 4
click at [253, 38] on span "4" at bounding box center [253, 38] width 3 height 5
type input "[DATE] 00:00"
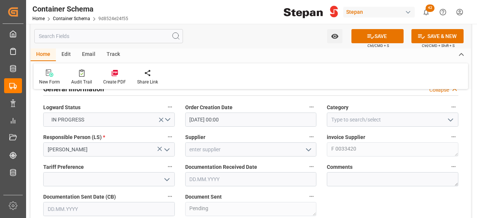
click at [454, 116] on icon "open menu" at bounding box center [450, 120] width 9 height 9
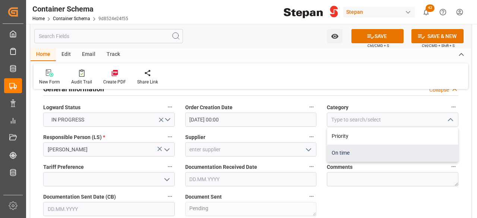
click at [391, 151] on div "On time" at bounding box center [392, 153] width 131 height 17
type input "On time"
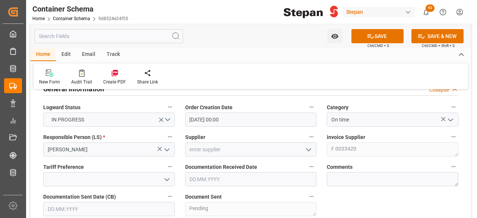
click at [309, 148] on icon "open menu" at bounding box center [308, 149] width 9 height 9
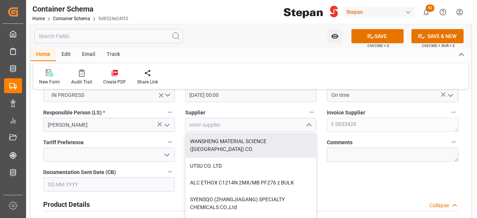
scroll to position [157, 0]
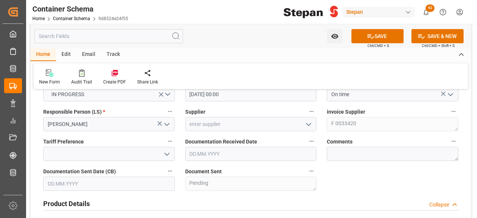
click at [168, 158] on icon "open menu" at bounding box center [166, 154] width 9 height 9
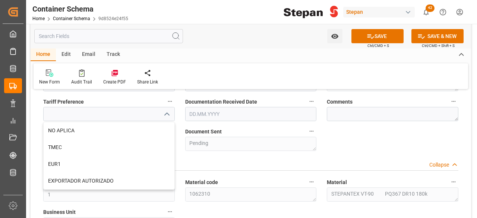
scroll to position [197, 0]
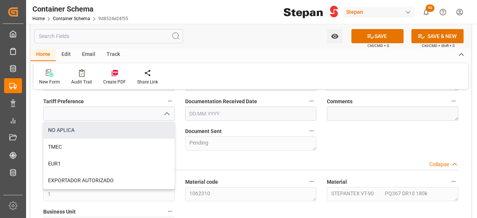
click at [108, 129] on div "NO APLICA" at bounding box center [109, 130] width 131 height 17
type input "NO APLICA"
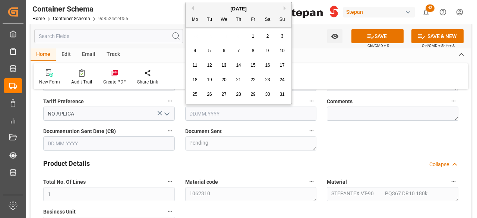
click at [214, 118] on input "text" at bounding box center [251, 114] width 132 height 14
click at [193, 10] on button "Previous Month" at bounding box center [191, 8] width 4 height 4
click at [241, 53] on div "10" at bounding box center [238, 51] width 9 height 9
type input "[DATE]"
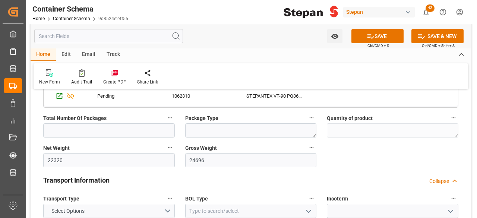
scroll to position [434, 0]
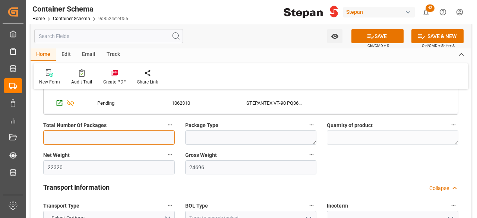
click at [122, 135] on input "text" at bounding box center [109, 137] width 132 height 14
type input "124"
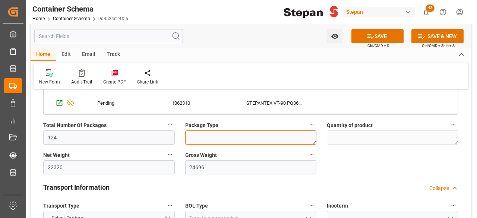
click at [224, 133] on textarea at bounding box center [251, 137] width 132 height 14
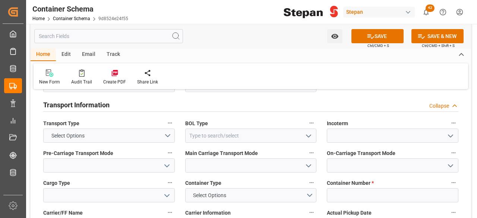
scroll to position [517, 0]
type textarea "DRUMS"
click at [308, 136] on icon "open menu" at bounding box center [308, 135] width 9 height 9
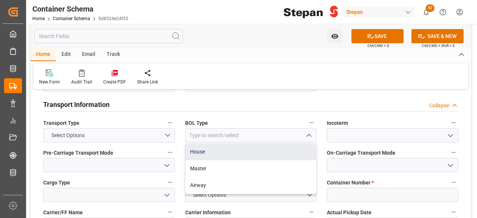
click at [218, 150] on div "House" at bounding box center [251, 151] width 131 height 17
type input "House"
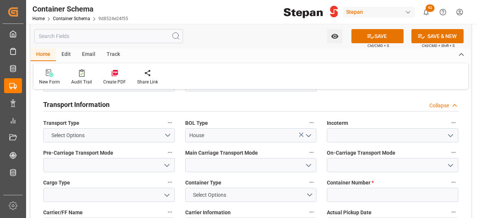
click at [452, 132] on icon "open menu" at bounding box center [450, 135] width 9 height 9
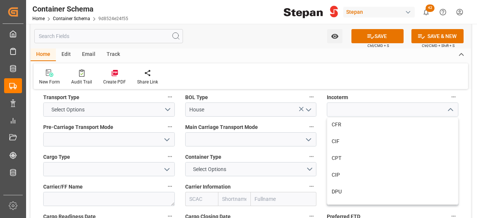
scroll to position [69, 0]
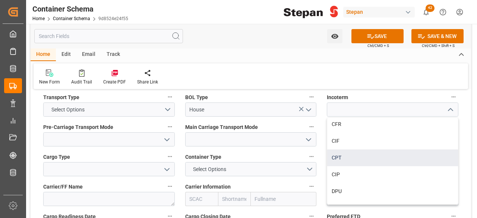
click at [353, 152] on div "CPT" at bounding box center [392, 157] width 131 height 17
type input "CPT"
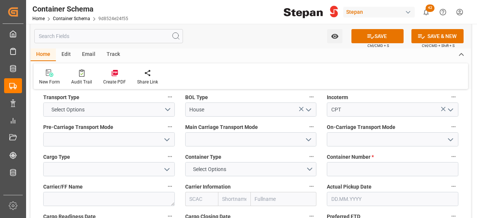
click at [167, 137] on icon "open menu" at bounding box center [166, 139] width 9 height 9
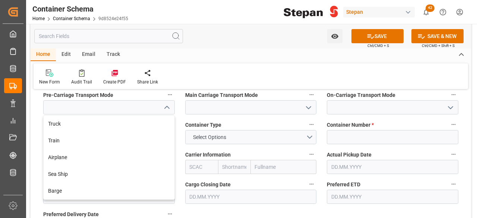
scroll to position [575, 0]
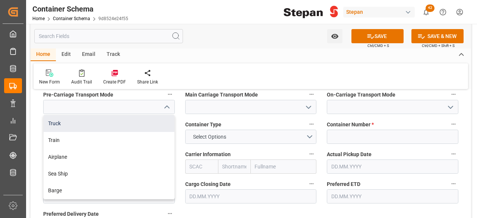
click at [112, 126] on div "Truck" at bounding box center [109, 123] width 131 height 17
type input "Truck"
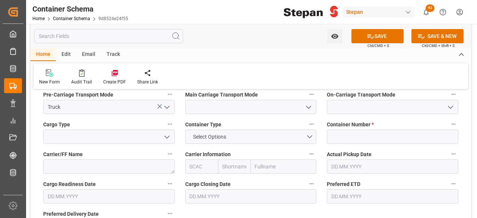
click at [311, 106] on polyline "open menu" at bounding box center [308, 107] width 4 height 2
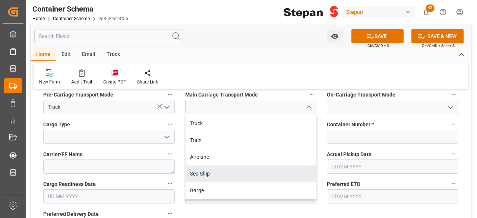
click at [256, 172] on div "Sea Ship" at bounding box center [251, 173] width 131 height 17
type input "Sea Ship"
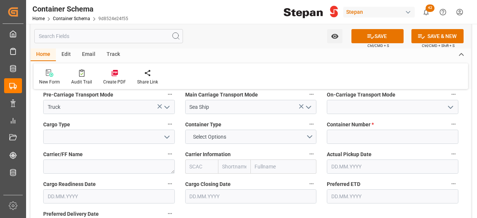
click at [450, 105] on icon "open menu" at bounding box center [450, 107] width 9 height 9
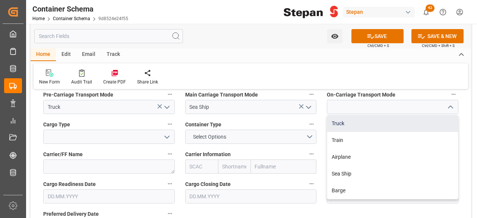
click at [385, 121] on div "Truck" at bounding box center [392, 123] width 131 height 17
type input "Truck"
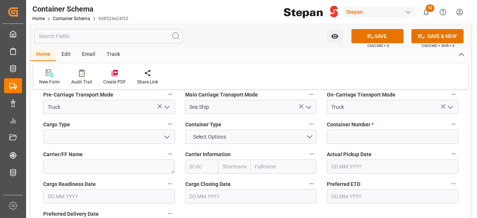
click at [167, 138] on icon "open menu" at bounding box center [166, 137] width 9 height 9
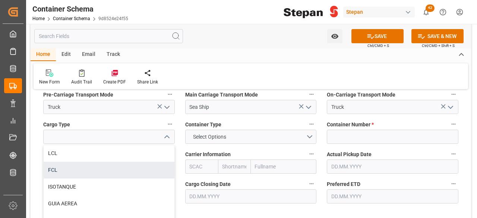
click at [97, 170] on div "FCL" at bounding box center [109, 170] width 131 height 17
type input "FCL"
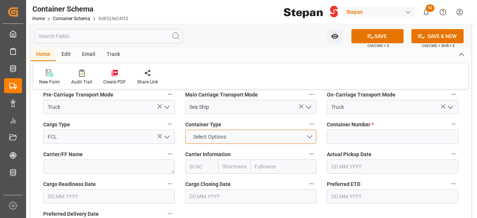
click at [308, 136] on button "Select Options" at bounding box center [251, 137] width 132 height 14
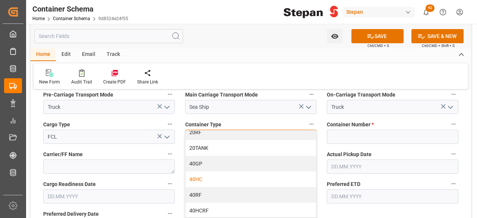
scroll to position [22, 0]
click at [215, 178] on div "40HC" at bounding box center [251, 179] width 131 height 16
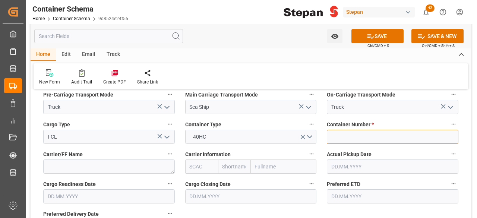
click at [394, 132] on input at bounding box center [393, 137] width 132 height 14
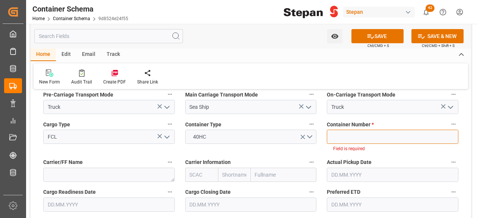
paste input "HLBU1672555"
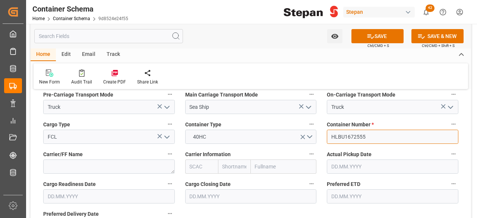
type input "HLBU1672555"
click at [286, 171] on input "text" at bounding box center [284, 166] width 66 height 14
type input "HAPA"
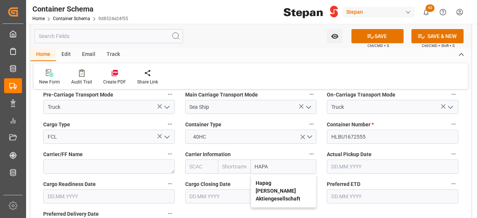
click at [281, 181] on b "Hapag [PERSON_NAME] Aktiengesellschaft" at bounding box center [278, 191] width 45 height 22
type input "HLCU"
type input "Hapag [PERSON_NAME]"
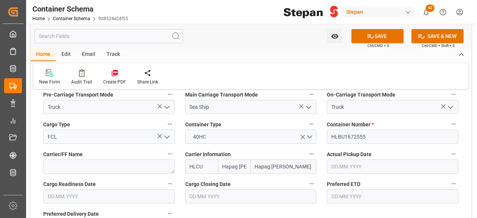
type input "Hapag [PERSON_NAME] Aktiengesellschaft"
click at [354, 168] on input "text" at bounding box center [393, 166] width 132 height 14
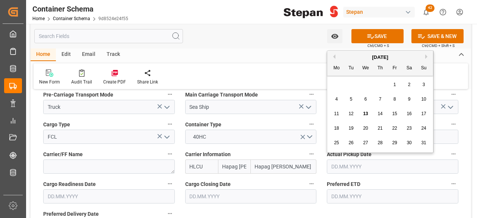
click at [333, 56] on button "Previous Month" at bounding box center [333, 56] width 4 height 4
click at [349, 129] on span "22" at bounding box center [350, 128] width 5 height 5
type input "[DATE]"
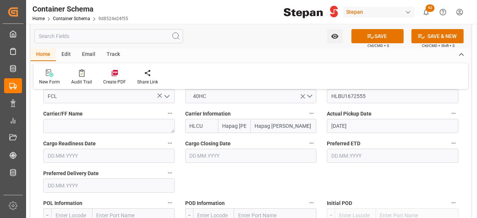
scroll to position [617, 0]
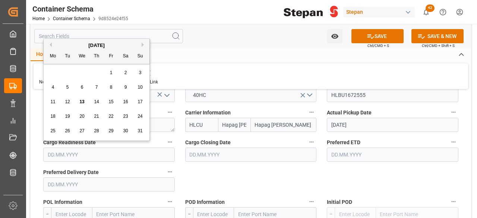
click at [146, 152] on input "text" at bounding box center [109, 155] width 132 height 14
click at [78, 65] on div "[DATE] Mo Tu We Th Fr Sa Su 28 29 30 31 1 2 3 4 5 6 7 8 9 10 11 12 13 14 15 16 …" at bounding box center [97, 90] width 106 height 102
click at [50, 45] on button "Previous Month" at bounding box center [49, 44] width 4 height 4
click at [70, 115] on div "22" at bounding box center [67, 116] width 9 height 9
type input "[DATE]"
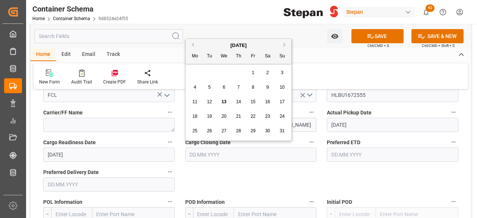
click at [228, 151] on input "text" at bounding box center [251, 155] width 132 height 14
click at [281, 84] on div "10" at bounding box center [282, 87] width 9 height 9
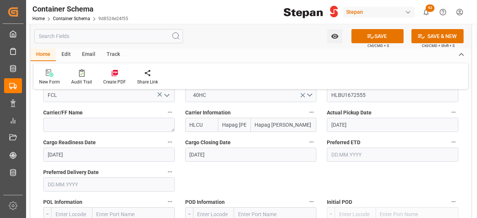
click at [281, 84] on div "New Form Audit Trail Create PDF Share Link" at bounding box center [251, 76] width 435 height 26
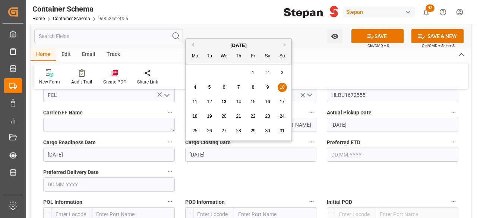
click at [255, 151] on input "[DATE]" at bounding box center [251, 155] width 132 height 14
click at [193, 44] on button "Previous Month" at bounding box center [191, 44] width 4 height 4
click at [196, 129] on span "28" at bounding box center [194, 130] width 5 height 5
type input "[DATE]"
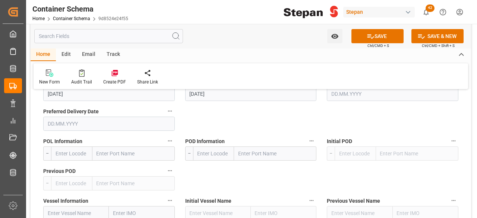
scroll to position [678, 0]
click at [132, 150] on input "text" at bounding box center [133, 153] width 82 height 14
type input "ALTAMIRA"
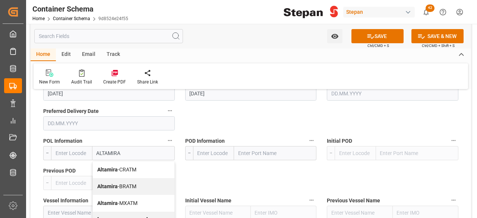
click at [140, 198] on div "Altamira - MXATM" at bounding box center [134, 203] width 82 height 17
type input "MXATM"
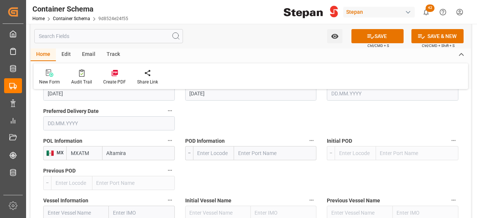
type input "Altamira"
click at [291, 146] on input "text" at bounding box center [275, 153] width 82 height 14
type input "[GEOGRAPHIC_DATA]"
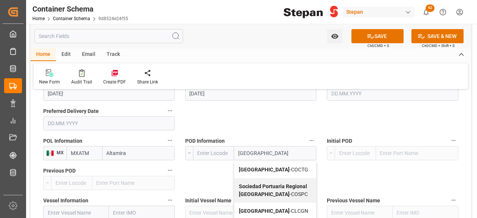
click at [272, 169] on span "Cartagena - COCTG" at bounding box center [273, 170] width 69 height 6
type input "COCTG"
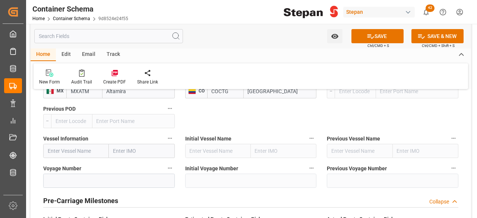
scroll to position [741, 0]
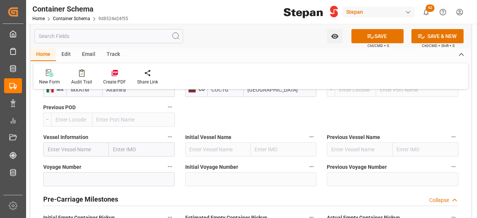
type input "[GEOGRAPHIC_DATA]"
click at [81, 146] on input "text" at bounding box center [76, 149] width 66 height 14
paste input "PROTOSTAR"
click at [87, 149] on input "PROTOSTAR" at bounding box center [76, 149] width 66 height 14
click at [86, 167] on span "Protostar N - 9360257" at bounding box center [73, 166] width 50 height 6
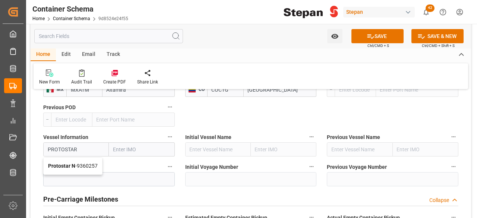
type input "Protostar N"
type input "9360257"
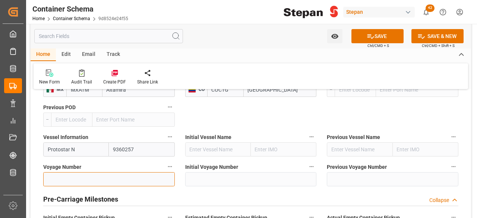
click at [99, 178] on input at bounding box center [109, 179] width 132 height 14
paste input "2531S"
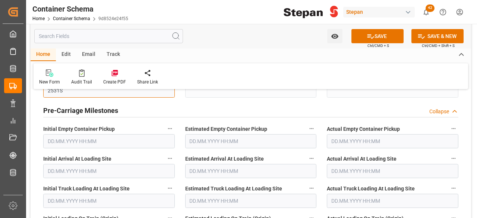
scroll to position [825, 0]
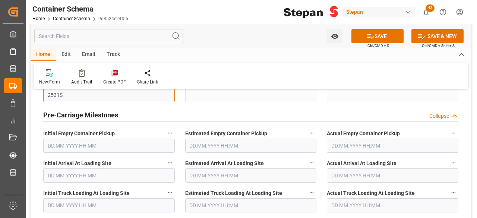
type input "2531S"
click at [104, 114] on h2 "Pre-Carriage Milestones" at bounding box center [80, 115] width 75 height 10
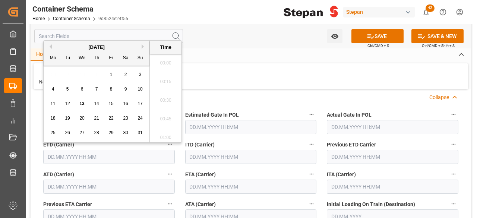
scroll to position [1530, 0]
click at [145, 153] on input "text" at bounding box center [109, 157] width 132 height 14
click at [51, 47] on button "Previous Month" at bounding box center [49, 46] width 4 height 4
click at [80, 132] on span "30" at bounding box center [81, 132] width 5 height 5
type input "[DATE] 00:00"
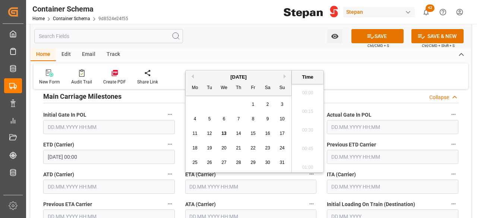
click at [286, 186] on input "text" at bounding box center [251, 187] width 132 height 14
click at [284, 76] on button "Next Month" at bounding box center [286, 76] width 4 height 4
click at [196, 116] on div "8" at bounding box center [194, 119] width 9 height 9
type input "[DATE] 00:00"
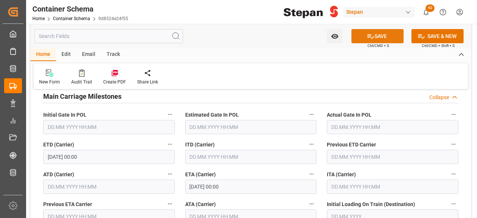
click at [378, 32] on button "SAVE" at bounding box center [377, 36] width 52 height 14
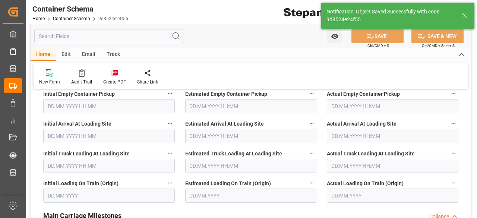
type textarea "124 DRUMS"
type input "COCTG"
type input "[GEOGRAPHIC_DATA]"
type input "Protostar N"
type input "9360257"
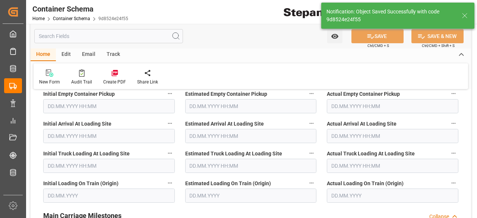
type input "2531S"
type textarea "pod"
type input "[DATE] 00:00"
type input "[DATE]"
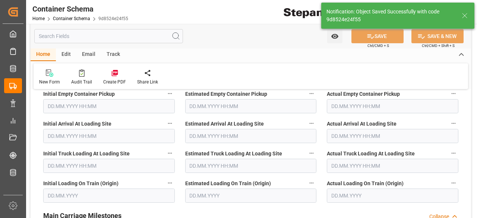
type input "[DATE] 03:10"
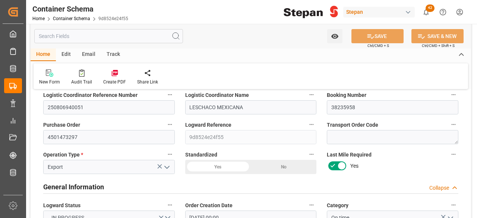
scroll to position [34, 0]
click at [350, 108] on input "38235958" at bounding box center [393, 107] width 132 height 14
click at [149, 184] on div "General Information Collapse" at bounding box center [250, 186] width 415 height 14
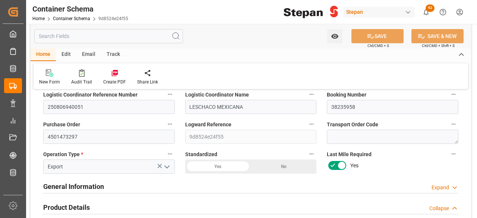
click at [183, 183] on div "General Information Expand" at bounding box center [250, 186] width 415 height 14
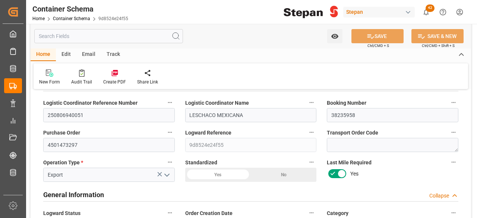
scroll to position [25, 0]
click at [337, 115] on input "38235958" at bounding box center [393, 115] width 132 height 14
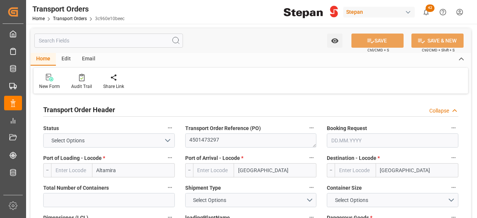
type input "MXATM"
type input "COCTG"
type input "1"
type input "9360257"
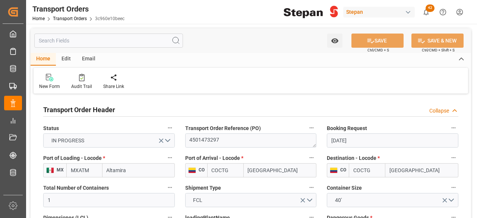
type input "[DATE]"
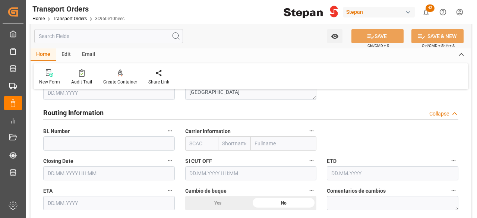
scroll to position [602, 0]
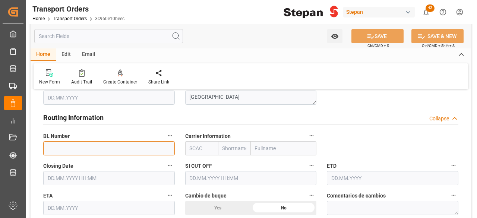
click at [155, 148] on input "text" at bounding box center [109, 148] width 132 height 14
paste input "38235958"
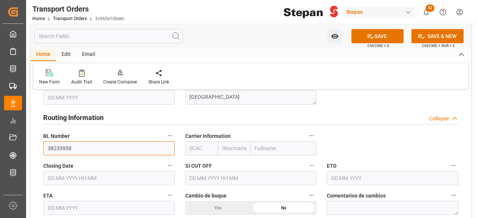
type input "38235958"
click at [274, 147] on input "text" at bounding box center [284, 148] width 66 height 14
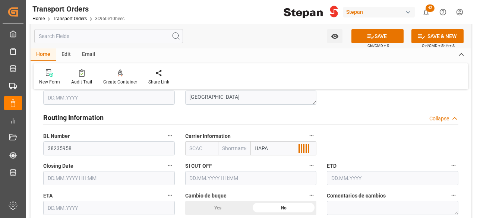
type input "HAPAG"
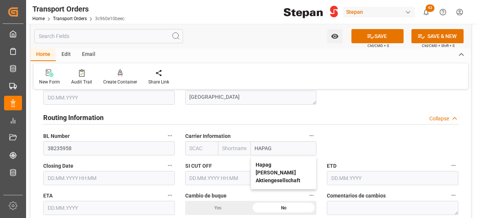
click at [269, 164] on b "Hapag [PERSON_NAME] Aktiengesellschaft" at bounding box center [278, 173] width 45 height 22
type input "HLCU"
type input "Hapag [PERSON_NAME]"
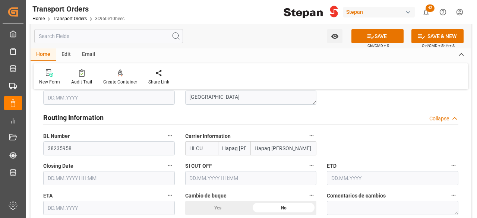
type input "Hapag [PERSON_NAME] Aktiengesellschaft"
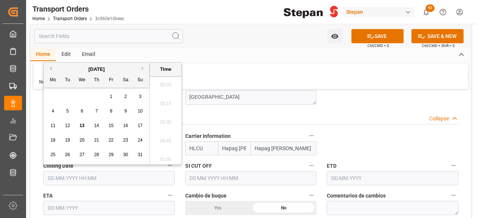
click at [124, 174] on input "text" at bounding box center [109, 178] width 132 height 14
click at [51, 68] on button "Previous Month" at bounding box center [49, 68] width 4 height 4
click at [53, 152] on span "28" at bounding box center [52, 154] width 5 height 5
type input "[DATE] 00:00"
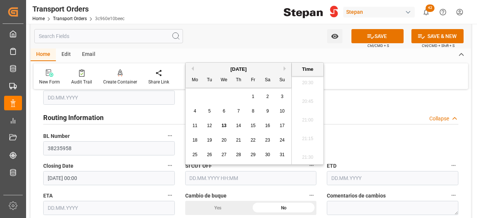
click at [215, 180] on input "text" at bounding box center [251, 178] width 132 height 14
click at [194, 67] on div "[DATE]" at bounding box center [239, 69] width 106 height 7
click at [193, 155] on span "25" at bounding box center [194, 154] width 5 height 5
type input "[DATE] 00:00"
click at [353, 176] on input "text" at bounding box center [393, 178] width 132 height 14
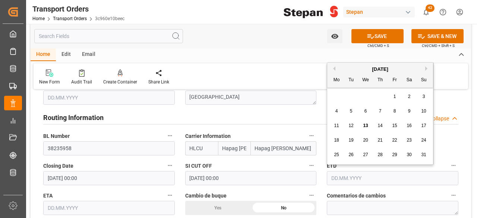
click at [335, 67] on button "Previous Month" at bounding box center [333, 68] width 4 height 4
click at [367, 152] on span "30" at bounding box center [365, 154] width 5 height 5
type input "[DATE]"
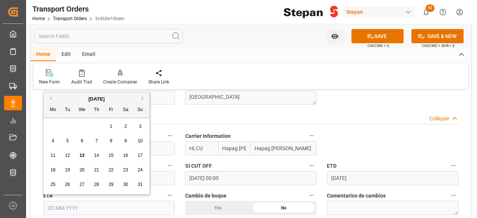
click at [121, 211] on input "text" at bounding box center [109, 208] width 132 height 14
click at [112, 144] on div "8" at bounding box center [111, 141] width 9 height 9
type input "[DATE]"
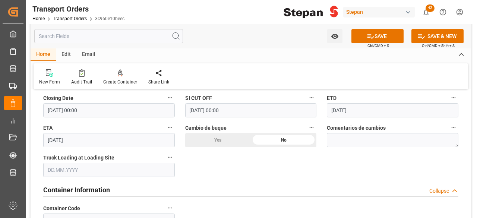
scroll to position [671, 0]
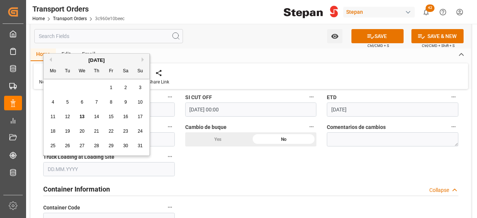
click at [130, 166] on input "text" at bounding box center [109, 169] width 132 height 14
click at [51, 59] on button "Previous Month" at bounding box center [49, 59] width 4 height 4
click at [68, 132] on span "22" at bounding box center [67, 131] width 5 height 5
type input "[DATE]"
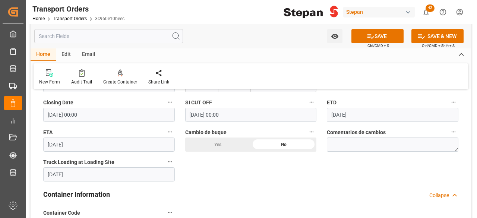
scroll to position [666, 0]
click at [380, 35] on button "SAVE" at bounding box center [377, 36] width 52 height 14
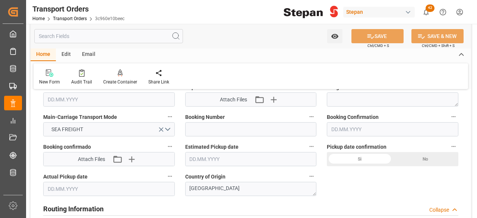
scroll to position [511, 0]
click at [253, 128] on input at bounding box center [251, 130] width 132 height 14
paste input "38235958"
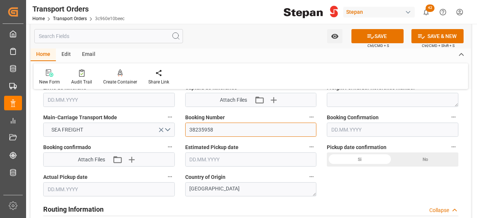
type input "38235958"
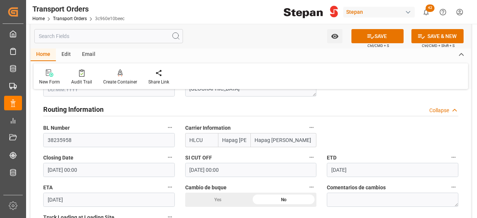
scroll to position [613, 0]
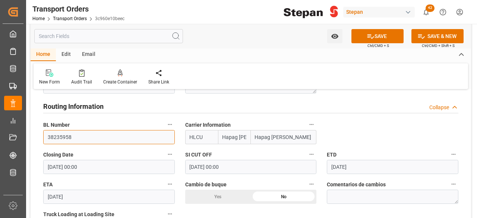
click at [88, 138] on input "38235958" at bounding box center [109, 137] width 132 height 14
type input "3"
type input "0"
paste input "250806940051"
type input "250806940051"
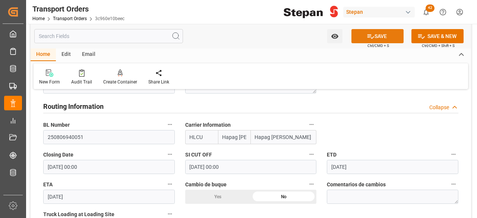
click at [384, 32] on button "SAVE" at bounding box center [377, 36] width 52 height 14
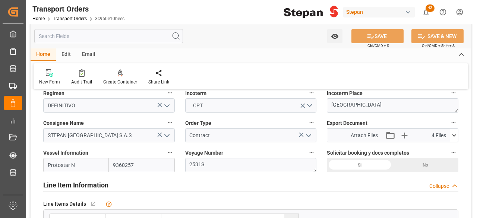
scroll to position [0, 0]
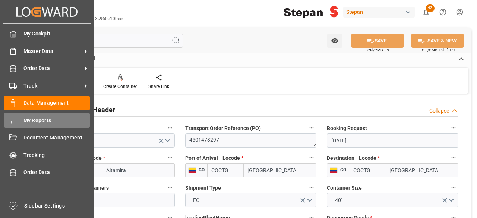
click at [44, 122] on span "My Reports" at bounding box center [56, 121] width 67 height 8
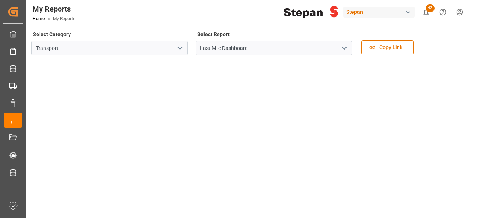
click at [180, 47] on icon "open menu" at bounding box center [180, 48] width 9 height 9
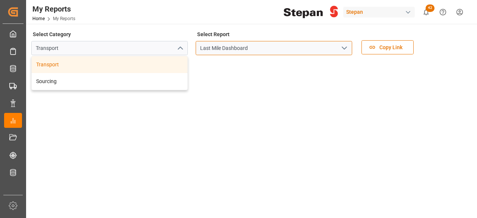
click at [312, 46] on input "Last Mile Dashboard" at bounding box center [274, 48] width 157 height 14
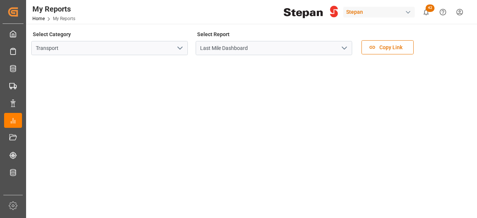
click at [342, 47] on polyline "open menu" at bounding box center [344, 48] width 4 height 2
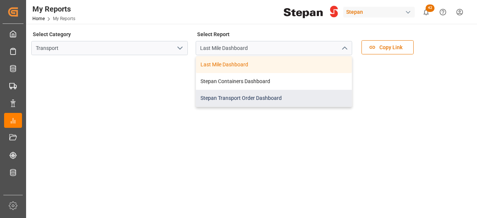
click at [301, 91] on div "Stepan Transport Order Dashboard" at bounding box center [274, 98] width 156 height 17
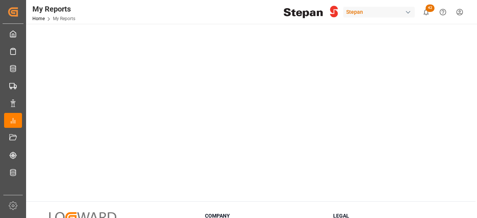
scroll to position [436, 0]
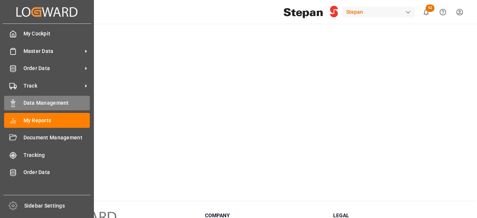
click at [23, 102] on span "Data Management" at bounding box center [56, 103] width 67 height 8
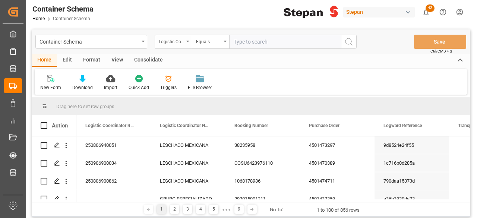
click at [182, 42] on div "Logistic Coordinator Reference Number" at bounding box center [171, 41] width 25 height 9
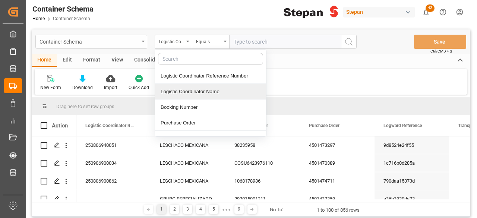
click at [137, 40] on div "Container Schema" at bounding box center [90, 41] width 100 height 9
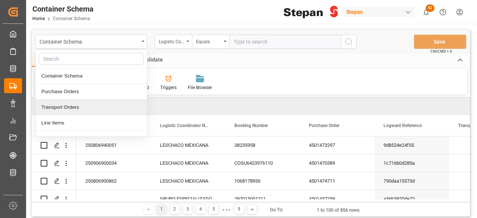
click at [119, 108] on div "Transport Orders" at bounding box center [91, 108] width 111 height 16
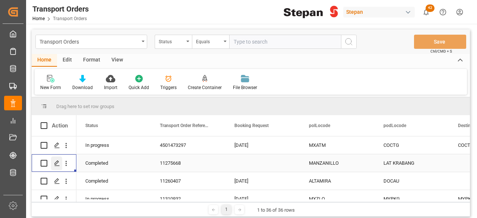
click at [58, 168] on div "Press SPACE to select this row." at bounding box center [56, 164] width 11 height 14
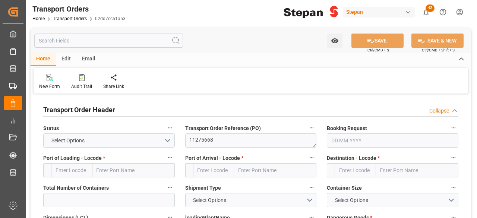
type input "MANZANILLO"
type input "LAT KRABANG"
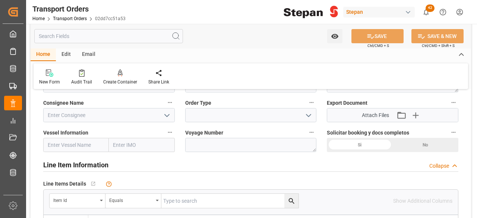
scroll to position [225, 0]
click at [88, 79] on div "Audit Trail" at bounding box center [81, 82] width 21 height 7
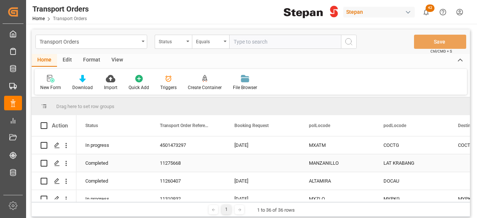
click at [43, 161] on input "Press Space to toggle row selection (unchecked)" at bounding box center [44, 163] width 7 height 7
checkbox input "true"
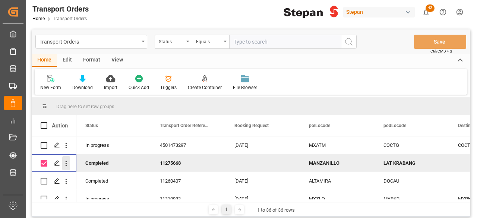
click at [68, 165] on icon "open menu" at bounding box center [66, 163] width 8 height 8
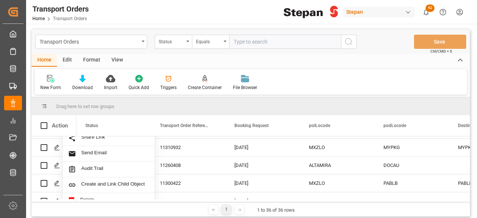
click at [130, 150] on span "Send Email" at bounding box center [115, 154] width 68 height 8
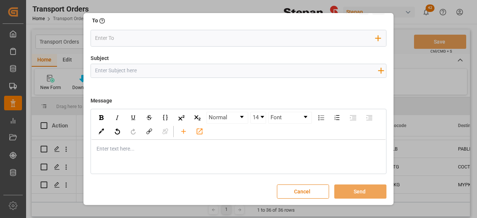
click at [291, 189] on button "Cancel" at bounding box center [303, 191] width 52 height 14
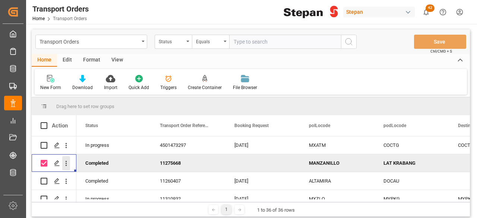
click at [67, 161] on icon "open menu" at bounding box center [66, 163] width 8 height 8
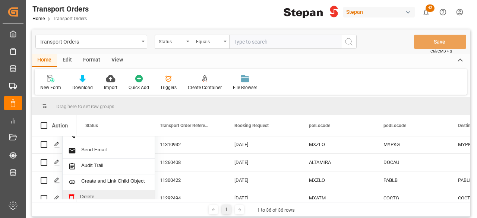
click at [118, 195] on span "Delete" at bounding box center [114, 197] width 69 height 7
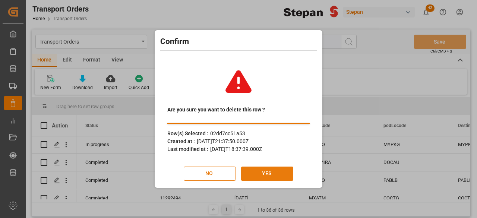
click at [274, 172] on button "YES" at bounding box center [267, 174] width 52 height 14
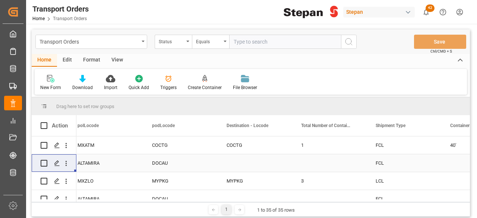
scroll to position [0, 236]
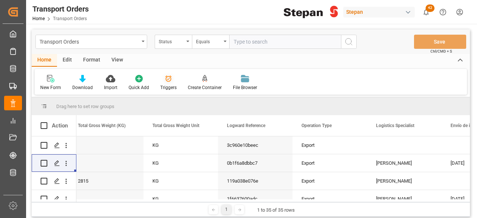
click at [167, 78] on icon at bounding box center [168, 78] width 7 height 7
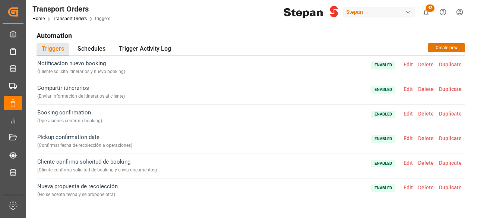
click at [388, 65] on span "Enabled" at bounding box center [383, 64] width 24 height 7
click at [382, 66] on span "Enabled" at bounding box center [383, 64] width 24 height 7
click at [407, 64] on span "Edit" at bounding box center [408, 64] width 15 height 6
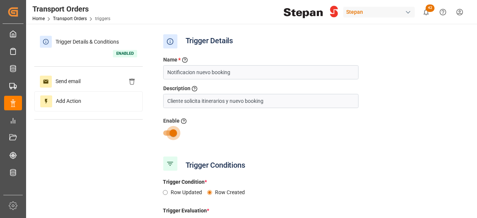
click at [173, 132] on input "checkbox" at bounding box center [173, 133] width 42 height 14
checkbox input "false"
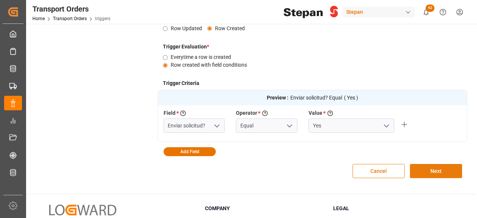
click at [426, 170] on button "Next" at bounding box center [436, 171] width 52 height 14
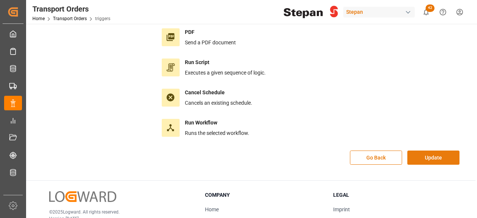
click at [426, 155] on button "Update" at bounding box center [433, 158] width 52 height 14
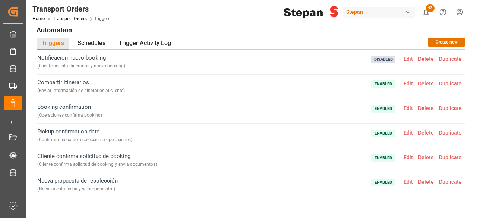
click at [409, 84] on span "Edit" at bounding box center [408, 83] width 15 height 6
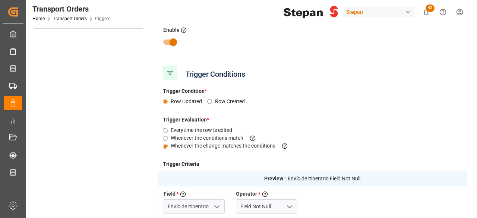
scroll to position [91, 0]
click at [175, 41] on input "checkbox" at bounding box center [173, 42] width 42 height 14
checkbox input "false"
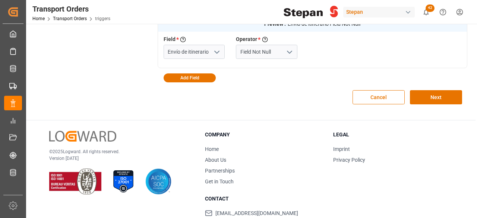
scroll to position [284, 0]
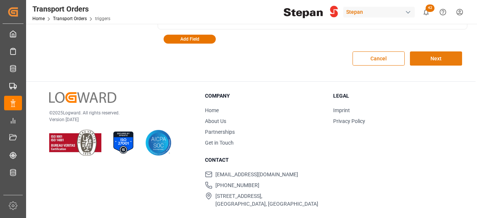
click at [440, 56] on button "Next" at bounding box center [436, 58] width 52 height 14
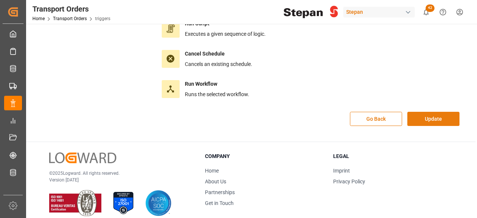
click at [436, 112] on button "Update" at bounding box center [433, 119] width 52 height 14
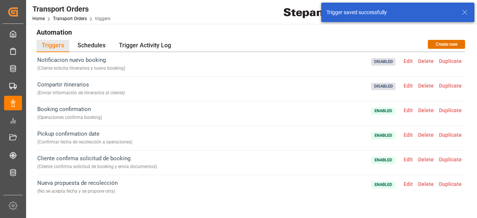
scroll to position [0, 0]
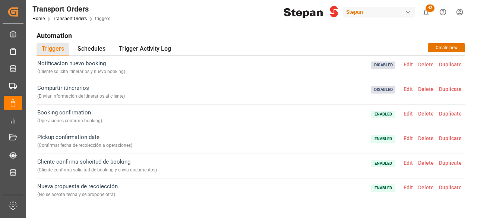
click at [407, 114] on span "Edit" at bounding box center [408, 114] width 15 height 6
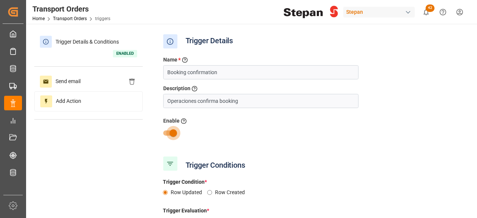
click at [171, 134] on input "checkbox" at bounding box center [173, 133] width 42 height 14
checkbox input "false"
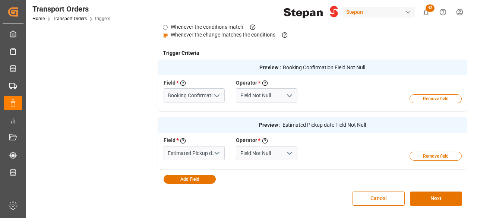
scroll to position [202, 0]
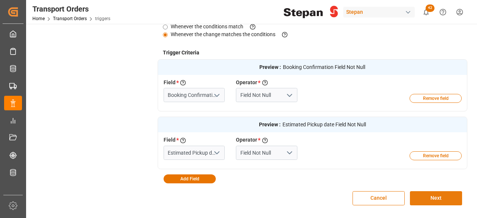
click at [440, 195] on button "Next" at bounding box center [436, 198] width 52 height 14
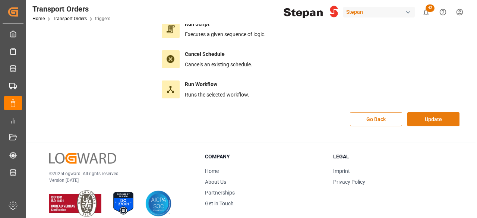
click at [437, 117] on button "Update" at bounding box center [433, 119] width 52 height 14
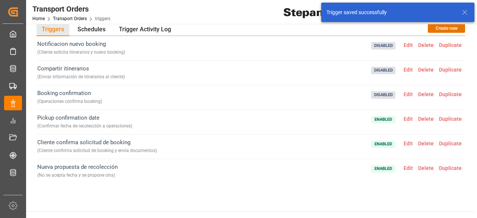
scroll to position [14, 0]
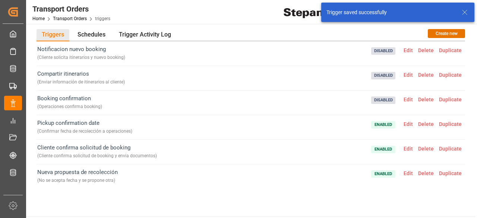
click at [404, 124] on span "Edit" at bounding box center [408, 124] width 15 height 6
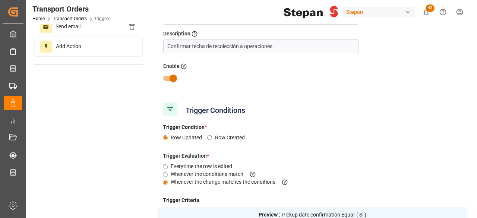
scroll to position [54, 0]
click at [174, 76] on input "checkbox" at bounding box center [173, 79] width 42 height 14
checkbox input "false"
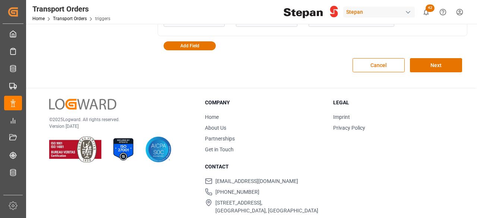
scroll to position [284, 0]
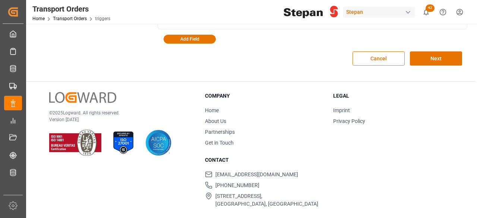
click at [443, 66] on div "Cancel Next" at bounding box center [313, 59] width 310 height 30
click at [435, 59] on button "Next" at bounding box center [436, 58] width 52 height 14
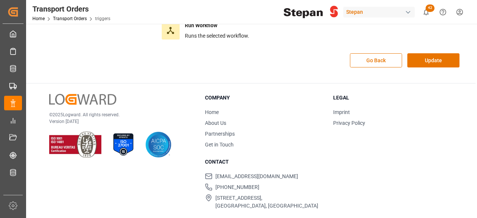
click at [435, 59] on button "Update" at bounding box center [433, 60] width 52 height 14
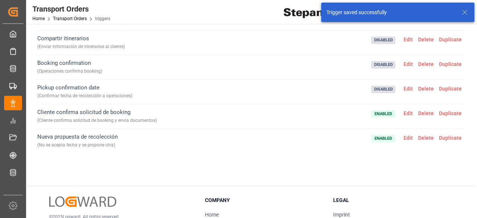
scroll to position [47, 0]
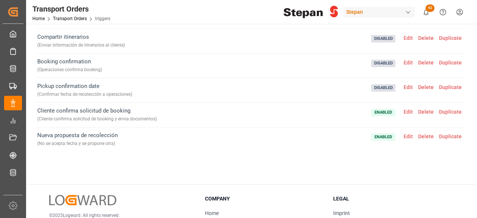
click at [405, 109] on span "Edit" at bounding box center [408, 112] width 15 height 6
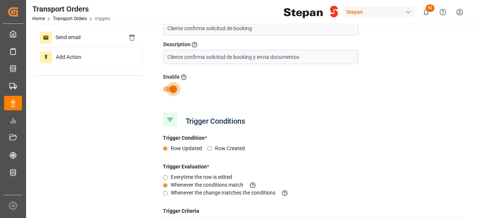
click at [172, 87] on input "checkbox" at bounding box center [173, 89] width 42 height 14
checkbox input "false"
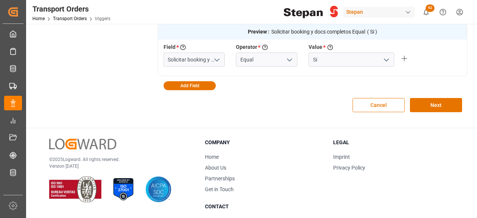
scroll to position [256, 0]
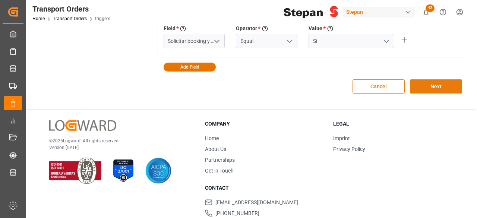
click at [446, 86] on button "Next" at bounding box center [436, 86] width 52 height 14
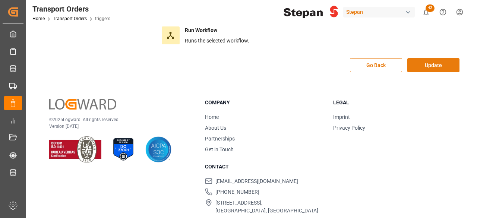
click at [440, 64] on button "Update" at bounding box center [433, 65] width 52 height 14
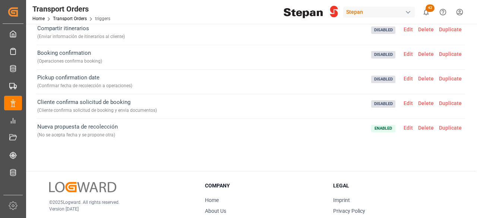
scroll to position [56, 0]
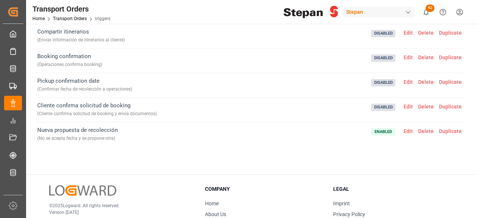
click at [407, 126] on span "Enabled Edit Delete Duplicate" at bounding box center [417, 134] width 93 height 17
click at [406, 132] on span "Edit" at bounding box center [408, 131] width 15 height 6
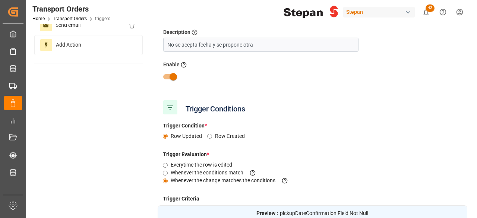
type input "Pickup date confirmation"
type input "Field Not Null"
type input "Pickup date confirmation"
type input "Equal"
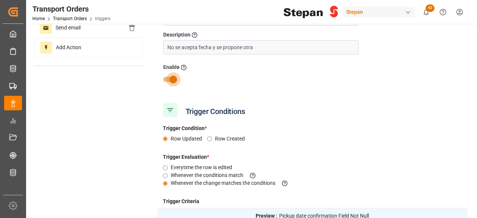
click at [176, 78] on input "checkbox" at bounding box center [173, 79] width 42 height 14
checkbox input "false"
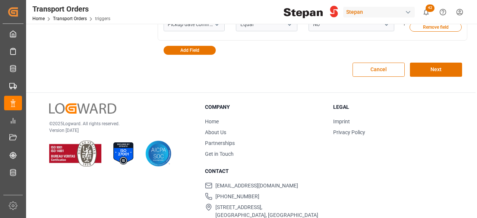
scroll to position [337, 0]
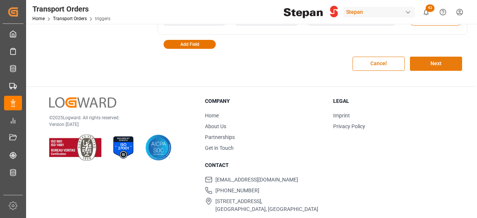
click at [428, 61] on button "Next" at bounding box center [436, 64] width 52 height 14
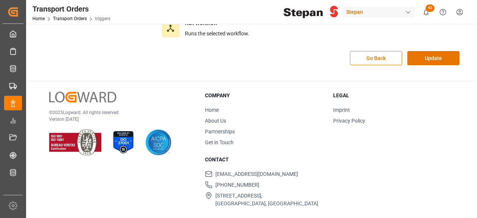
scroll to position [261, 0]
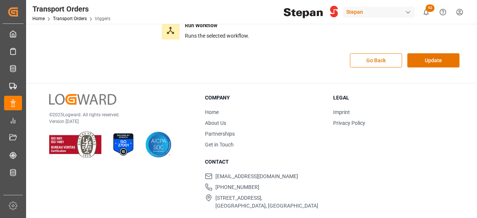
click at [428, 61] on button "Update" at bounding box center [433, 60] width 52 height 14
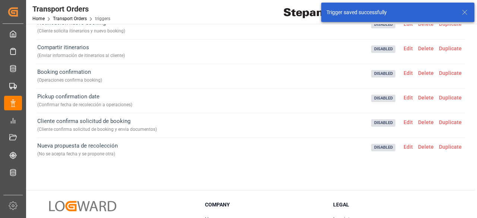
scroll to position [0, 0]
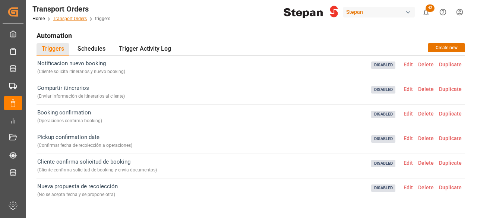
click at [65, 20] on link "Transport Orders" at bounding box center [70, 18] width 34 height 5
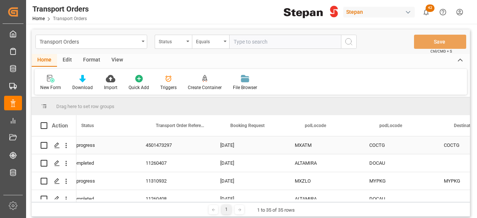
scroll to position [0, 48]
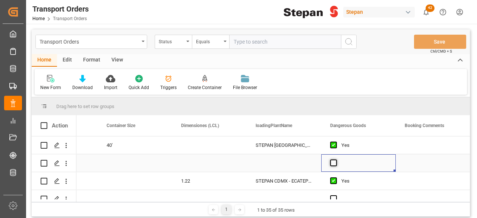
click at [332, 166] on span "Press SPACE to select this row." at bounding box center [333, 162] width 7 height 7
click at [336, 159] on input "Press SPACE to select this row." at bounding box center [336, 159] width 0 height 0
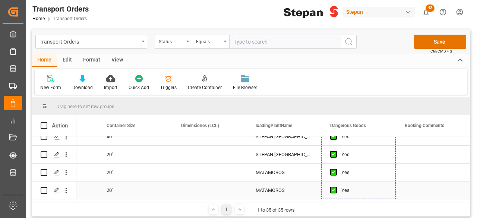
drag, startPoint x: 394, startPoint y: 164, endPoint x: 358, endPoint y: 187, distance: 42.5
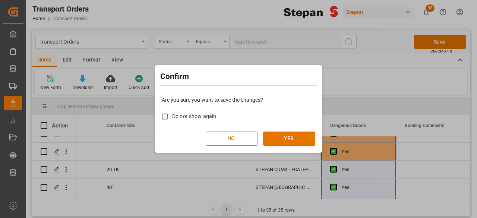
click at [207, 113] on span "Do not show again" at bounding box center [194, 117] width 44 height 8
click at [172, 113] on input "Do not show again" at bounding box center [165, 116] width 15 height 15
checkbox input "true"
click at [275, 137] on button "YES" at bounding box center [289, 139] width 52 height 14
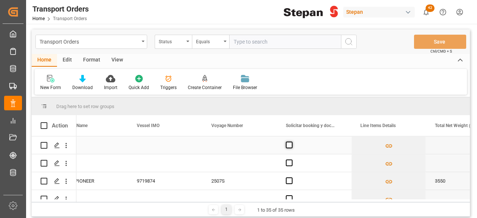
click at [290, 145] on span "Press SPACE to select this row." at bounding box center [289, 145] width 7 height 7
click at [291, 142] on input "Press SPACE to select this row." at bounding box center [291, 142] width 0 height 0
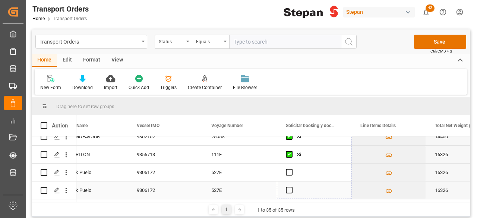
drag, startPoint x: 350, startPoint y: 153, endPoint x: 349, endPoint y: 189, distance: 36.2
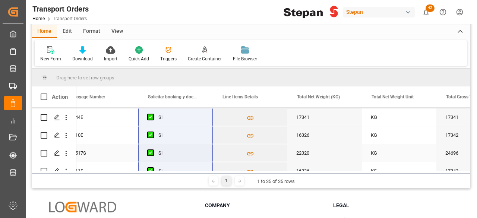
scroll to position [0, 1643]
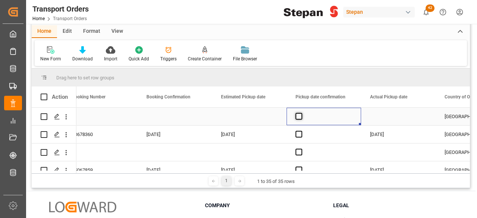
click at [299, 118] on span "Press SPACE to select this row." at bounding box center [299, 116] width 7 height 7
click at [301, 113] on input "Press SPACE to select this row." at bounding box center [301, 113] width 0 height 0
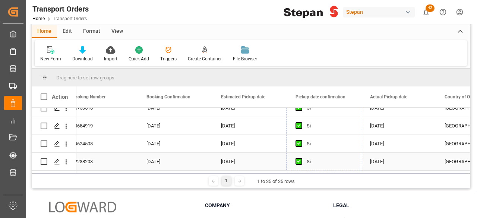
drag, startPoint x: 361, startPoint y: 124, endPoint x: 331, endPoint y: 161, distance: 46.9
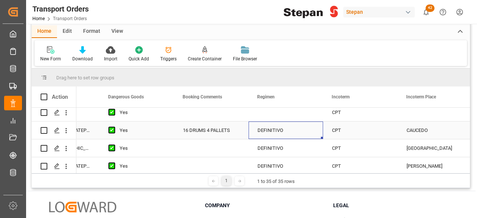
click at [273, 129] on div "DEFINITIVO" at bounding box center [286, 130] width 57 height 17
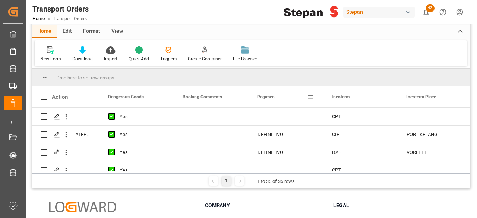
drag, startPoint x: 322, startPoint y: 138, endPoint x: 294, endPoint y: 107, distance: 41.7
click at [294, 107] on div "Action Dimensiones (LCL) loadingPlantName Dangerous Goods" at bounding box center [251, 129] width 438 height 87
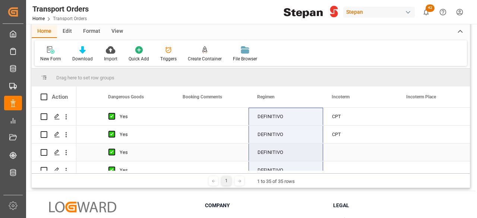
scroll to position [0, 0]
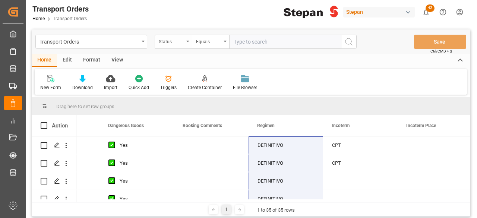
click at [186, 43] on div "Status" at bounding box center [173, 42] width 37 height 14
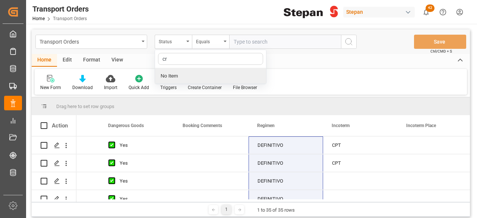
type input "c"
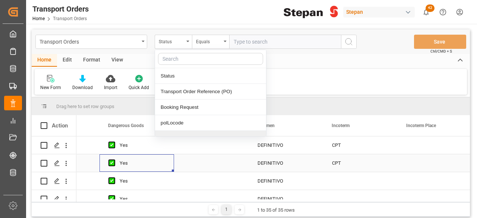
click at [171, 162] on div "Yes" at bounding box center [137, 163] width 75 height 18
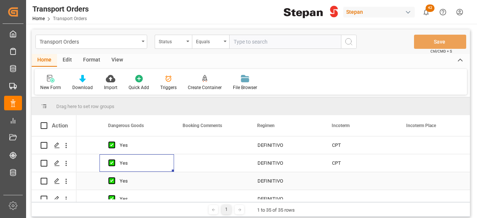
click at [398, 172] on div "Press SPACE to select this row." at bounding box center [435, 181] width 75 height 18
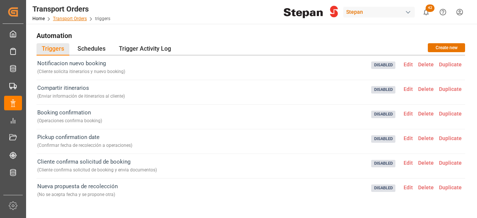
click at [65, 16] on link "Transport Orders" at bounding box center [70, 18] width 34 height 5
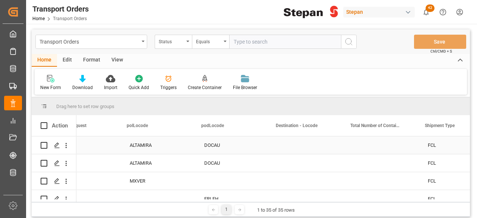
scroll to position [0, 182]
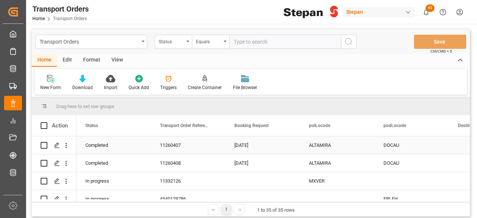
click at [45, 143] on input "Press Space to toggle row selection (unchecked)" at bounding box center [44, 145] width 7 height 7
checkbox input "true"
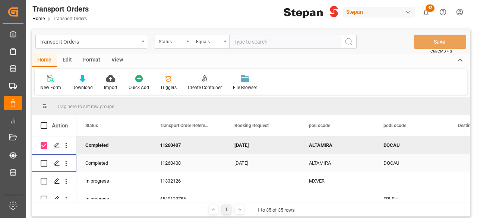
click at [44, 164] on input "Press Space to toggle row selection (unchecked)" at bounding box center [44, 163] width 7 height 7
checkbox input "true"
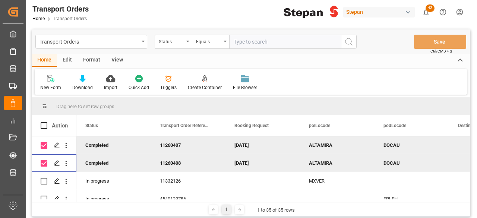
click at [67, 63] on div "Edit" at bounding box center [67, 60] width 20 height 13
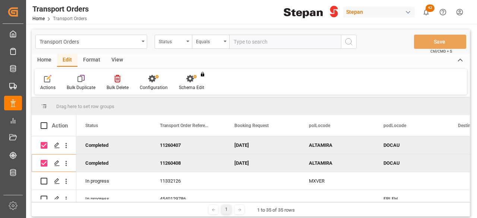
click at [121, 79] on div at bounding box center [118, 79] width 22 height 8
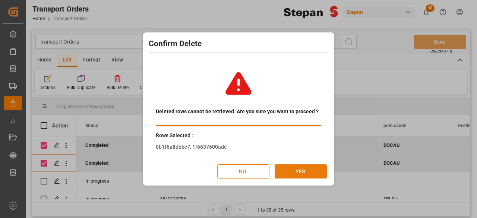
click at [302, 170] on button "YES" at bounding box center [301, 171] width 52 height 14
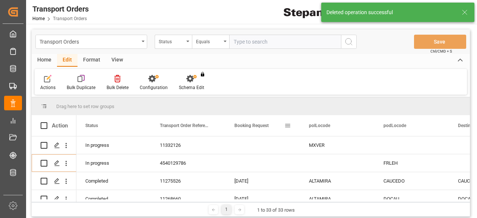
click at [253, 126] on span "Booking Request" at bounding box center [251, 125] width 34 height 5
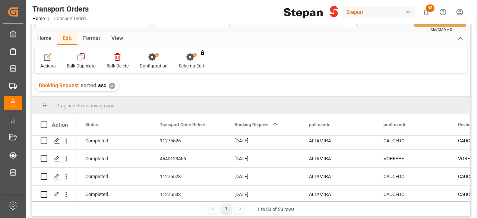
click at [93, 35] on div "Format" at bounding box center [92, 38] width 28 height 13
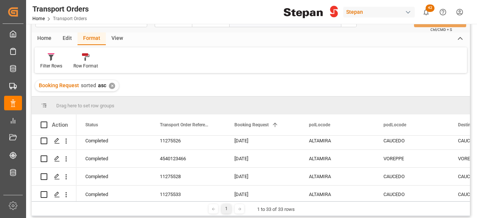
click at [110, 89] on div "✕" at bounding box center [112, 86] width 6 height 6
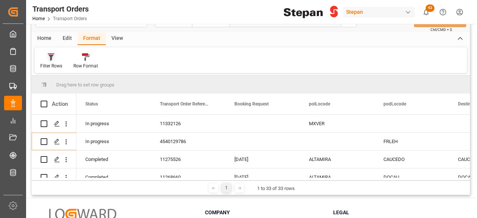
click at [50, 59] on icon at bounding box center [51, 56] width 7 height 7
click at [87, 57] on icon at bounding box center [87, 57] width 5 height 6
click at [116, 39] on div "View" at bounding box center [117, 38] width 23 height 13
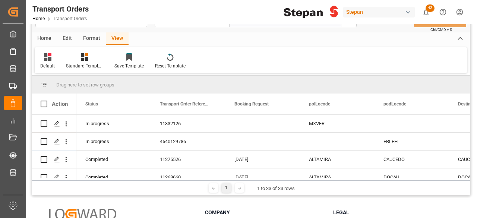
click at [50, 37] on div "Home" at bounding box center [44, 38] width 25 height 13
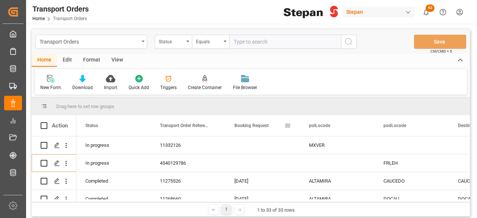
click at [261, 125] on span "Booking Request" at bounding box center [251, 125] width 34 height 5
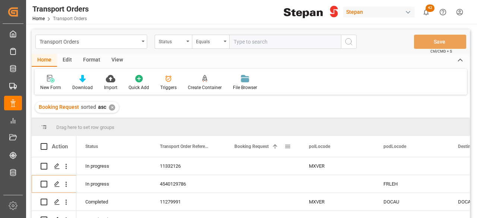
click at [263, 148] on span "Booking Request" at bounding box center [251, 146] width 34 height 5
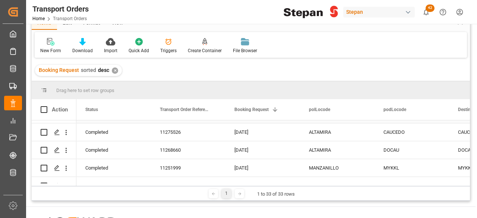
scroll to position [427, 0]
click at [44, 147] on input "Press Space to toggle row selection (unchecked)" at bounding box center [44, 149] width 7 height 7
checkbox input "true"
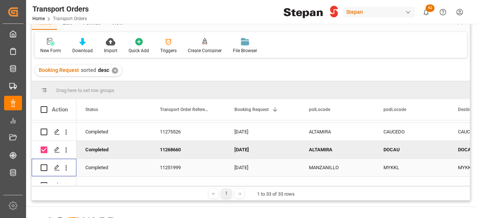
click at [44, 165] on input "Press Space to toggle row selection (unchecked)" at bounding box center [44, 167] width 7 height 7
checkbox input "true"
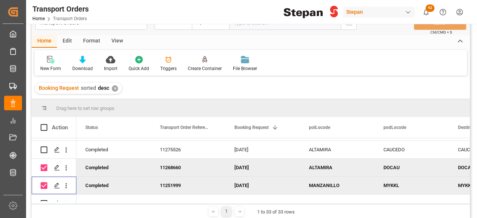
scroll to position [0, 0]
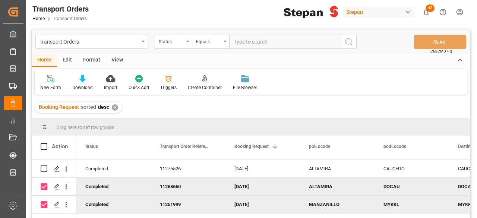
click at [85, 57] on div "Format" at bounding box center [92, 60] width 28 height 13
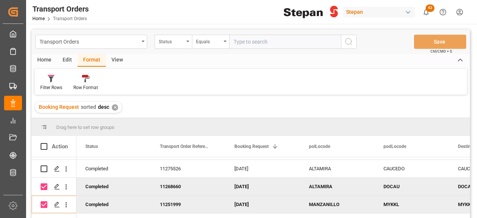
click at [73, 57] on div "Edit" at bounding box center [67, 60] width 20 height 13
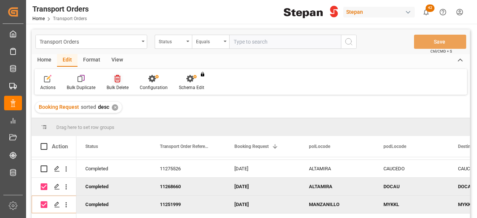
click at [115, 88] on div "Bulk Delete" at bounding box center [118, 87] width 22 height 7
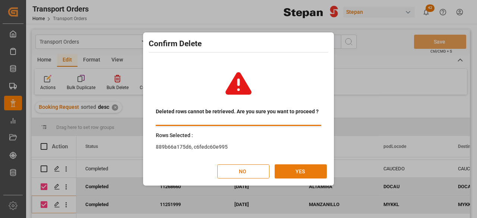
click at [302, 167] on button "YES" at bounding box center [301, 171] width 52 height 14
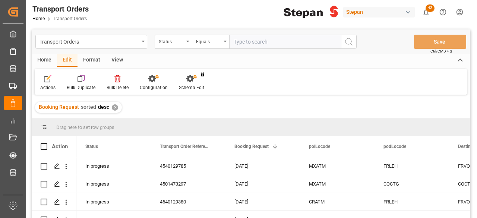
click at [116, 107] on div "✕" at bounding box center [115, 107] width 6 height 6
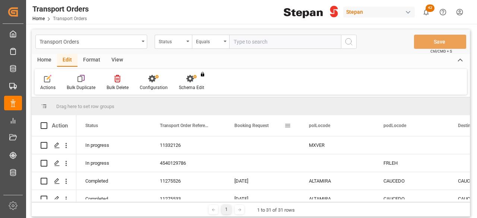
click at [288, 123] on span at bounding box center [287, 125] width 7 height 7
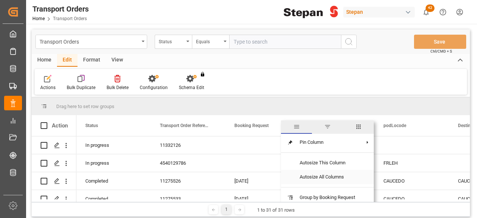
scroll to position [2, 0]
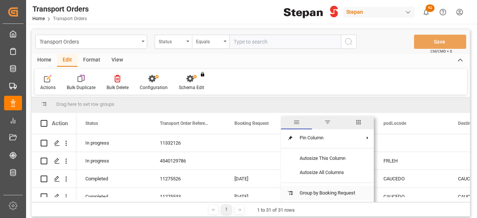
click at [321, 190] on span "Group by Booking Request" at bounding box center [327, 193] width 67 height 14
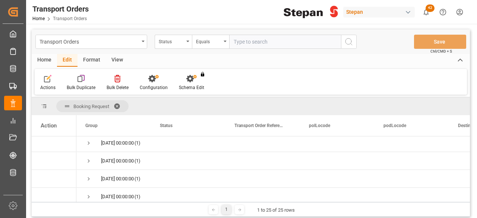
scroll to position [386, 0]
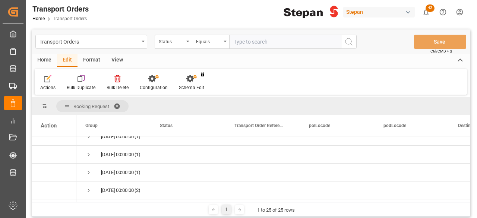
click at [115, 104] on span at bounding box center [120, 106] width 12 height 7
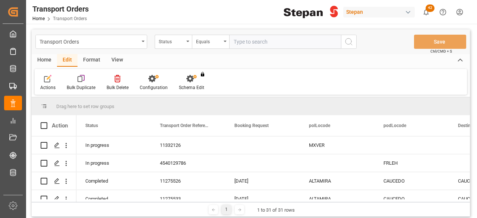
click at [184, 41] on div "Status" at bounding box center [173, 42] width 37 height 14
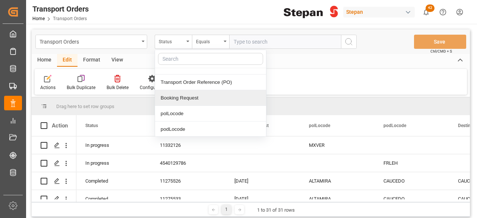
scroll to position [10, 0]
click at [189, 98] on div "Booking Request" at bounding box center [210, 98] width 111 height 16
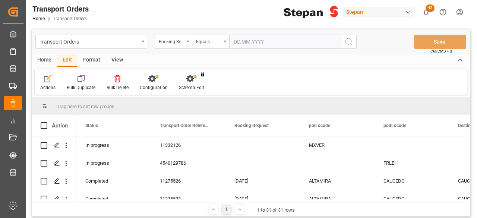
click at [224, 42] on div "Equals" at bounding box center [210, 42] width 37 height 14
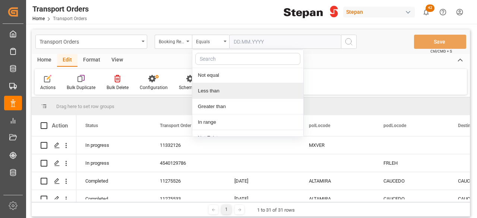
scroll to position [25, 0]
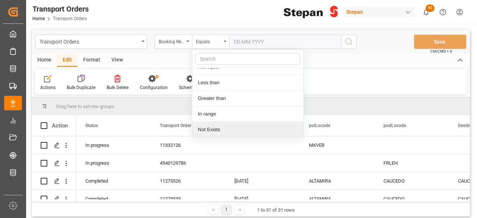
click at [233, 122] on div "Not Exists" at bounding box center [247, 130] width 111 height 16
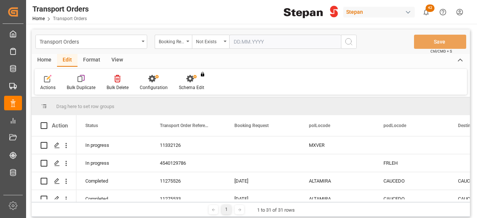
click at [342, 42] on button "search button" at bounding box center [349, 42] width 16 height 14
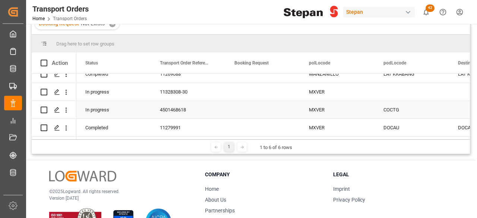
scroll to position [86, 0]
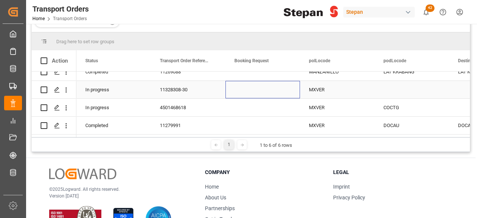
click at [282, 90] on div "Press SPACE to select this row." at bounding box center [262, 90] width 75 height 18
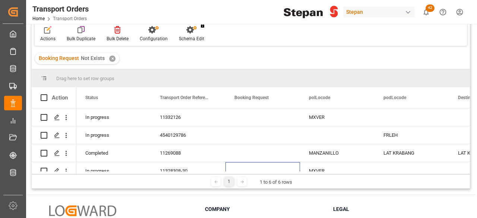
scroll to position [51, 0]
